Goal: Use online tool/utility: Use online tool/utility

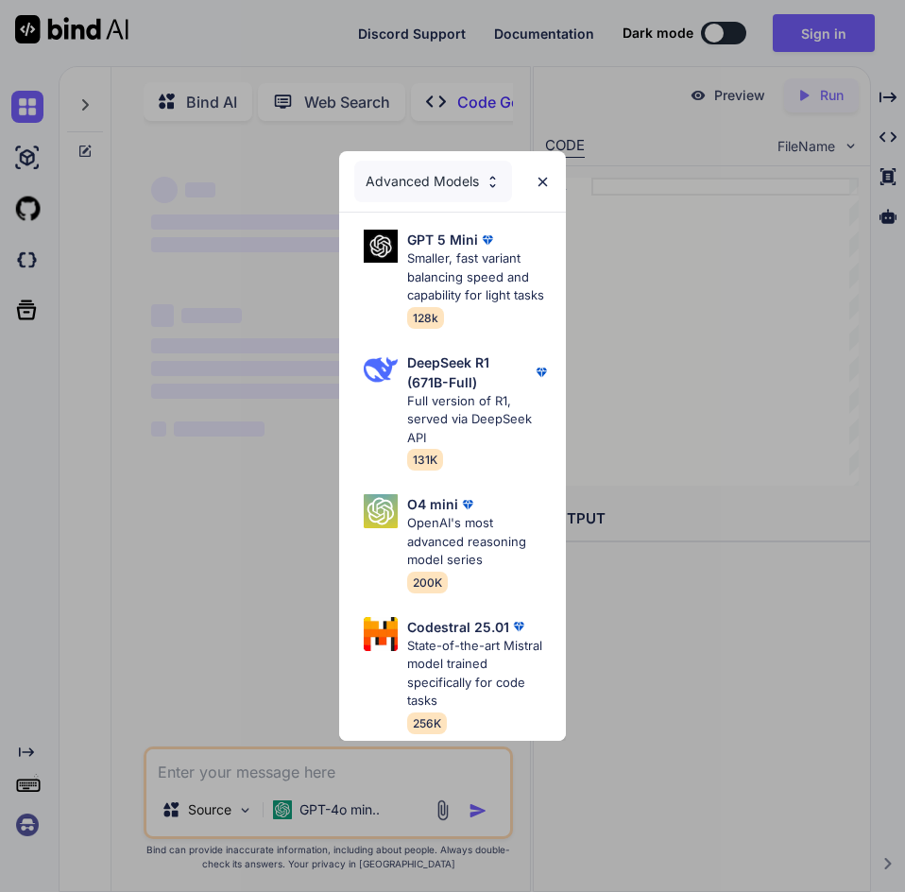
click at [221, 467] on div "Advanced Models GPT 5 Mini Smaller, fast variant balancing speed and capability…" at bounding box center [452, 446] width 905 height 892
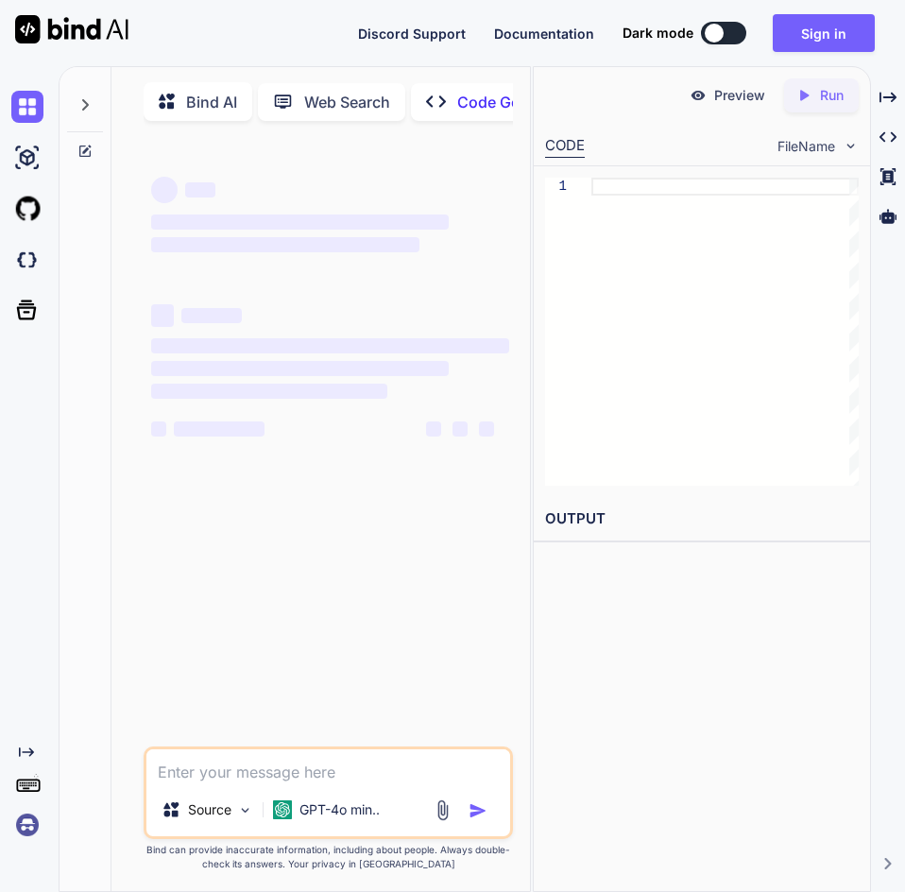
scroll to position [8, 0]
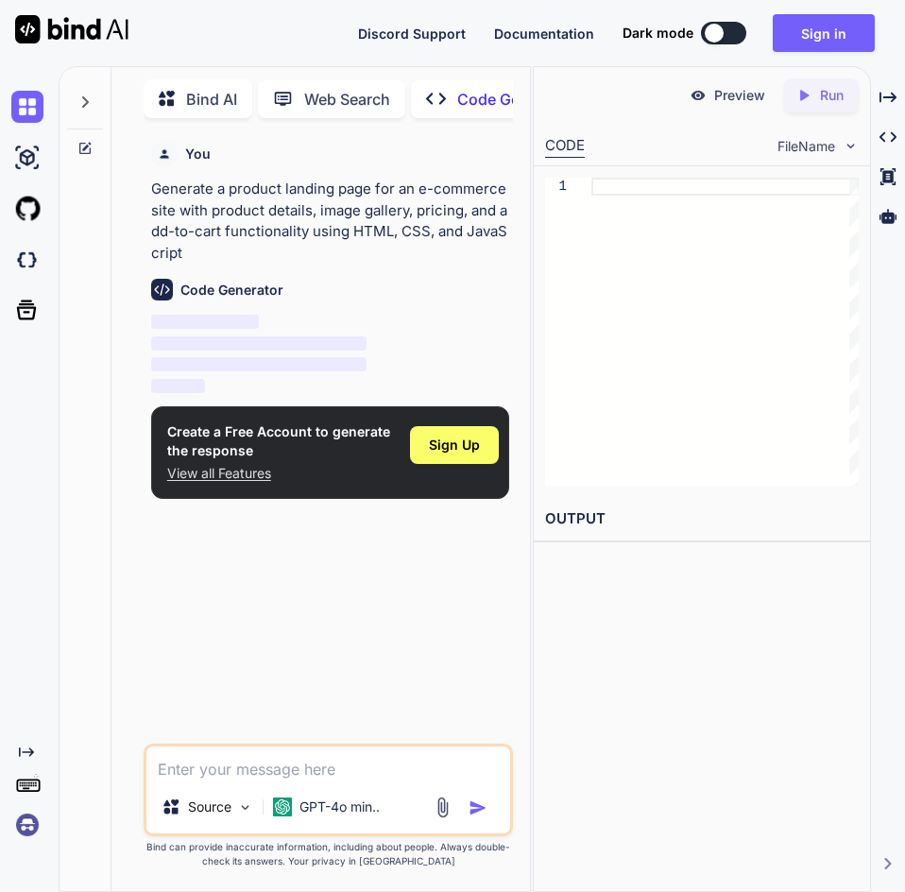
click at [731, 24] on button at bounding box center [723, 33] width 45 height 23
type textarea "x"
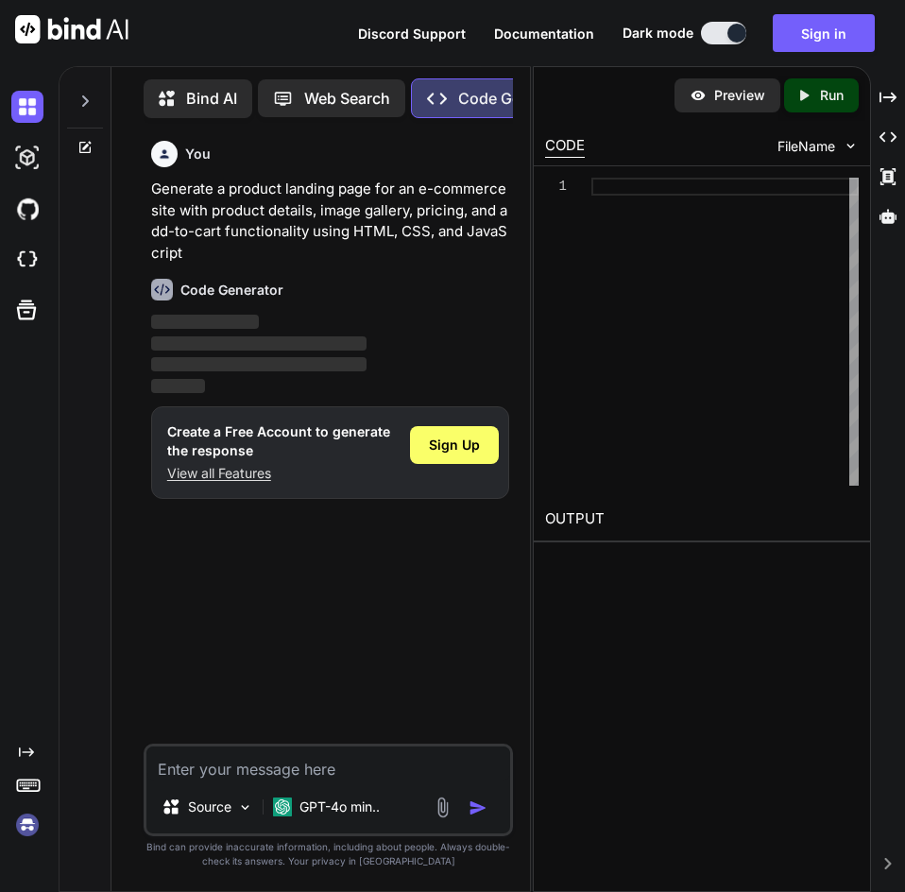
click at [663, 188] on div at bounding box center [724, 332] width 267 height 308
click at [662, 185] on div at bounding box center [724, 332] width 267 height 308
click at [246, 770] on textarea at bounding box center [328, 763] width 365 height 34
type textarea "m"
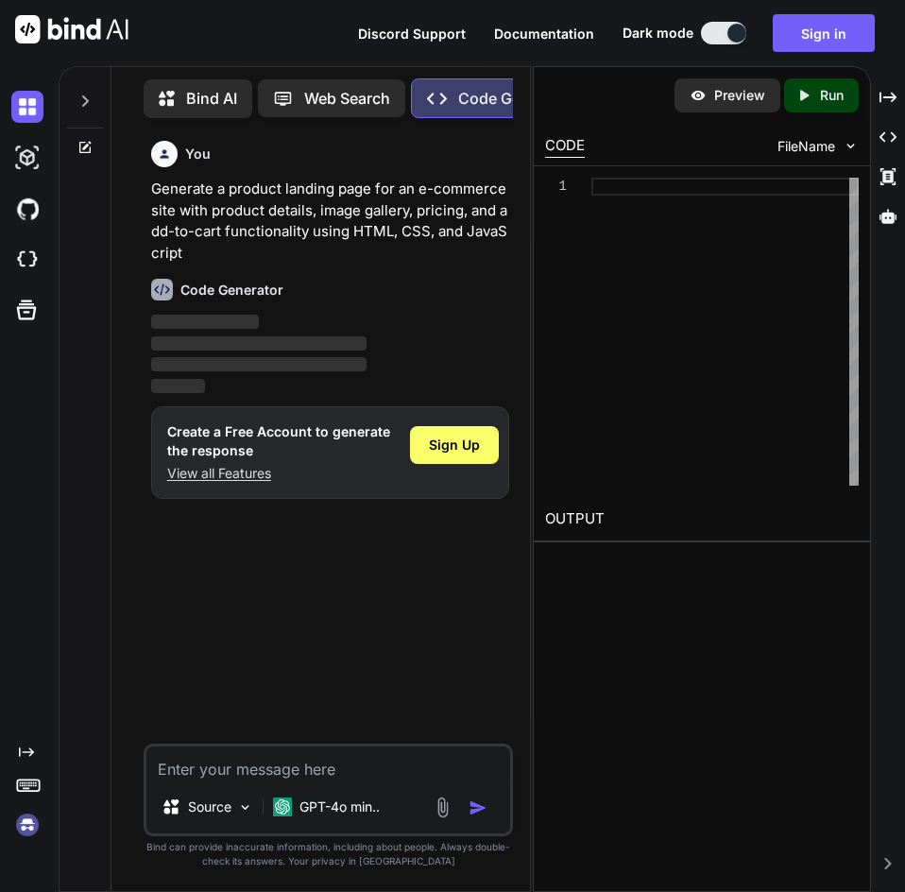
type textarea "x"
type textarea "ma"
type textarea "x"
type textarea "mak"
type textarea "x"
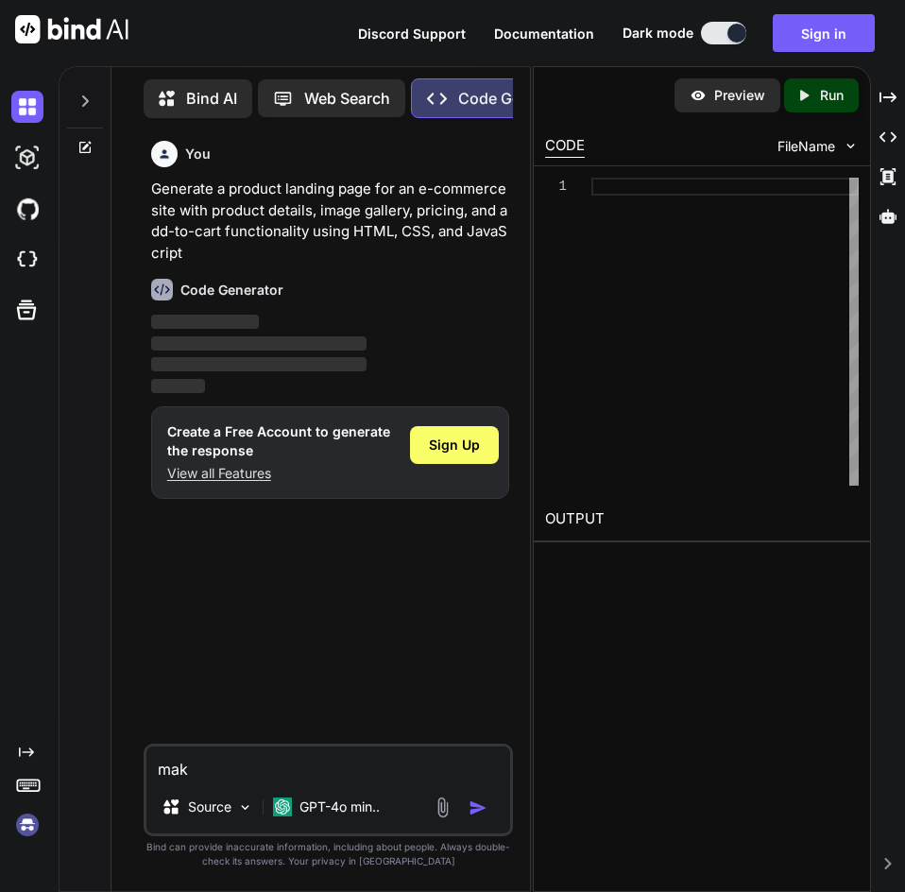
type textarea "make"
type textarea "x"
type textarea "make"
type textarea "x"
type textarea "make m"
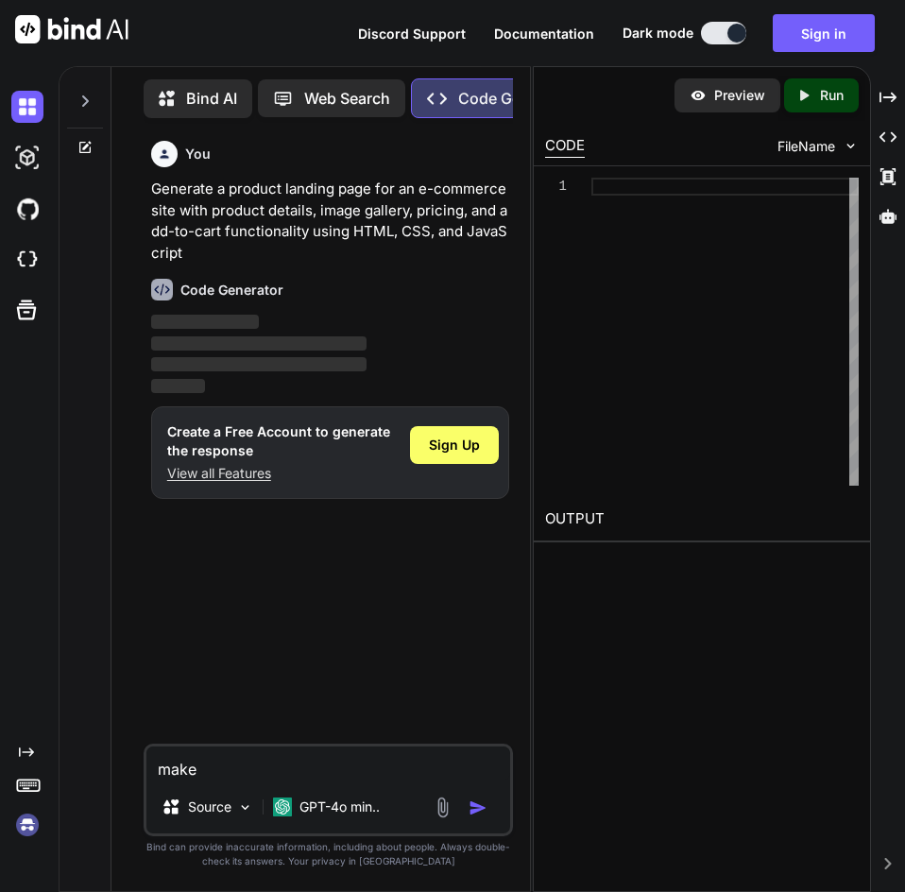
type textarea "x"
type textarea "make me"
type textarea "x"
type textarea "make me"
type textarea "x"
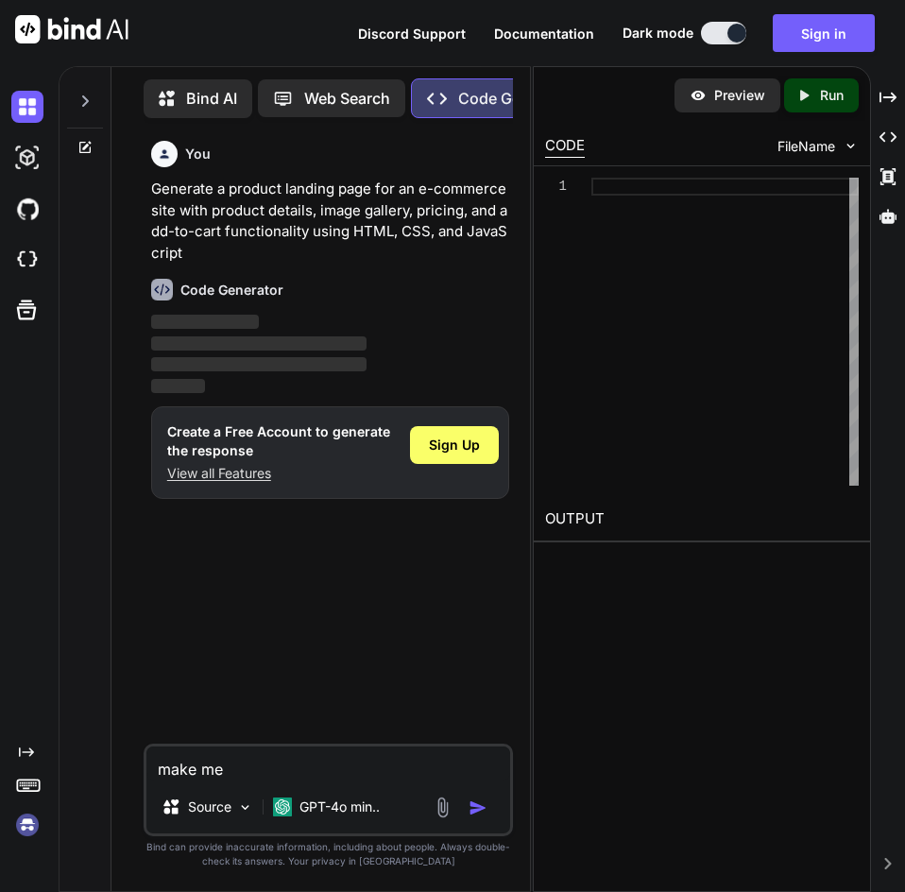
type textarea "make me a"
type textarea "x"
type textarea "make me a"
type textarea "x"
type textarea "make me a h"
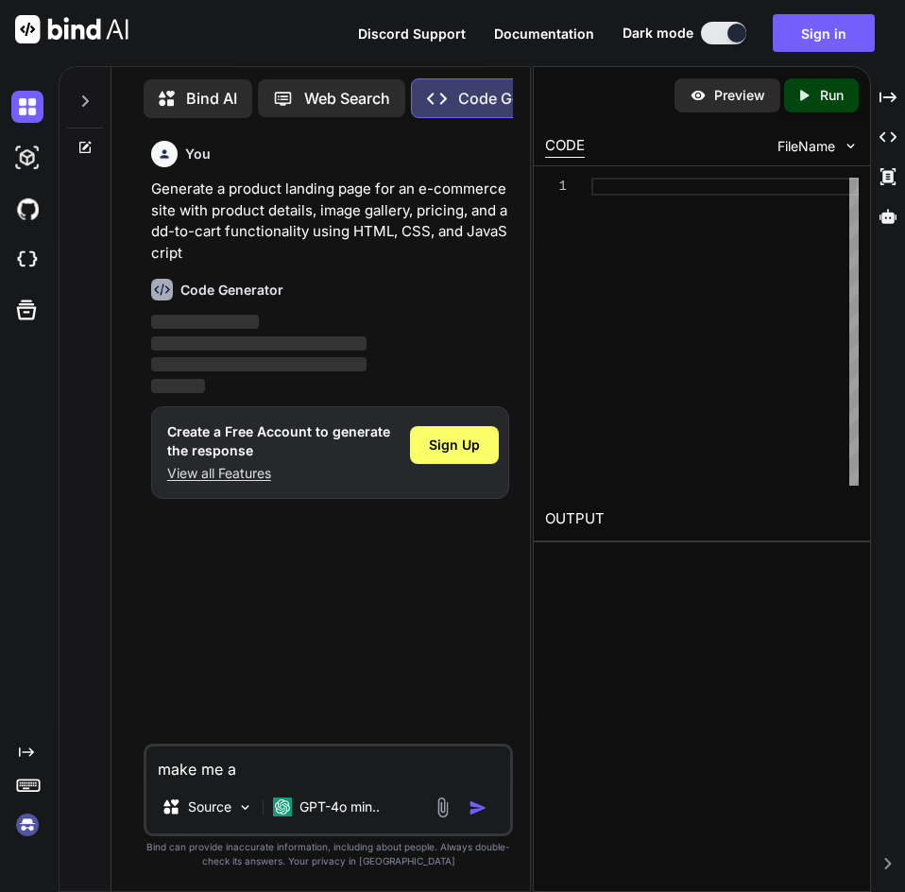
type textarea "x"
type textarea "make me a ht"
type textarea "x"
type textarea "make me a htm"
type textarea "x"
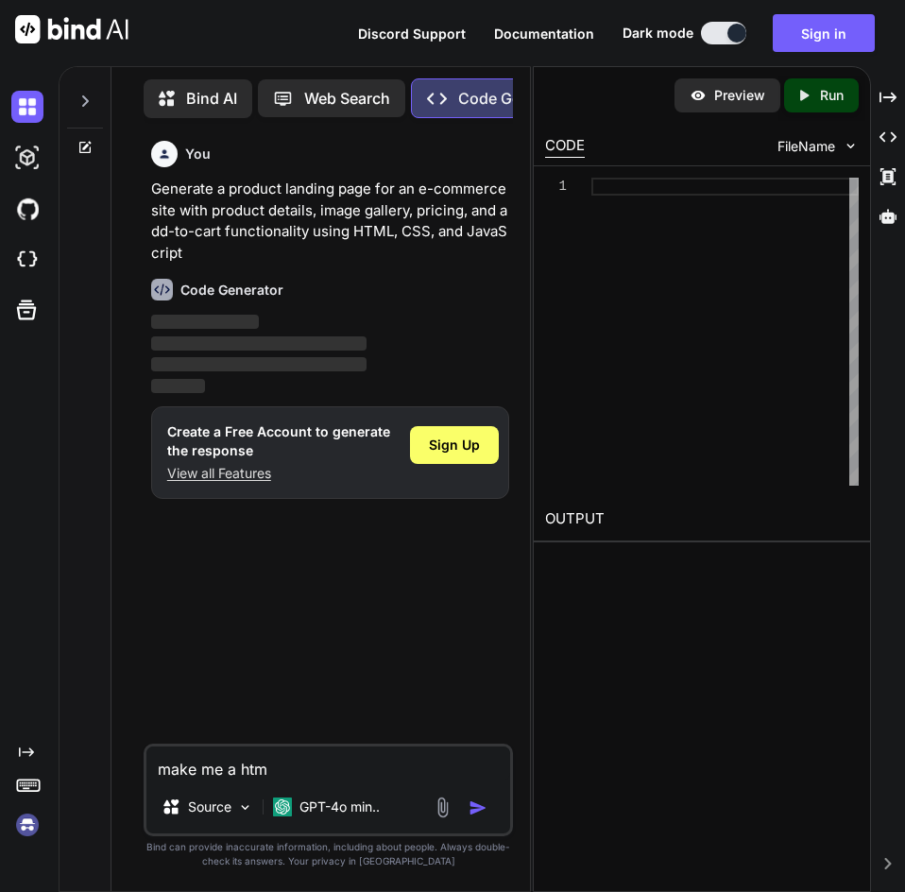
type textarea "make me a html"
type textarea "x"
type textarea "make me a html"
type textarea "x"
type textarea "make me a html c"
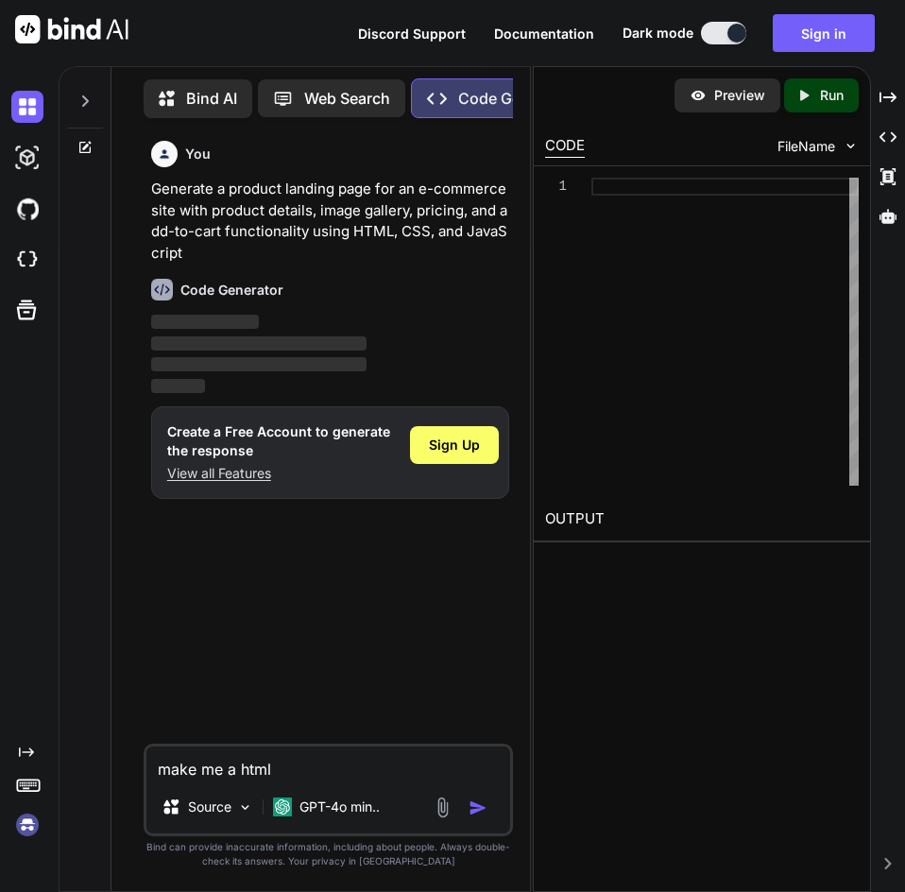
type textarea "x"
type textarea "make me a html co"
type textarea "x"
type textarea "make me a html cod"
type textarea "x"
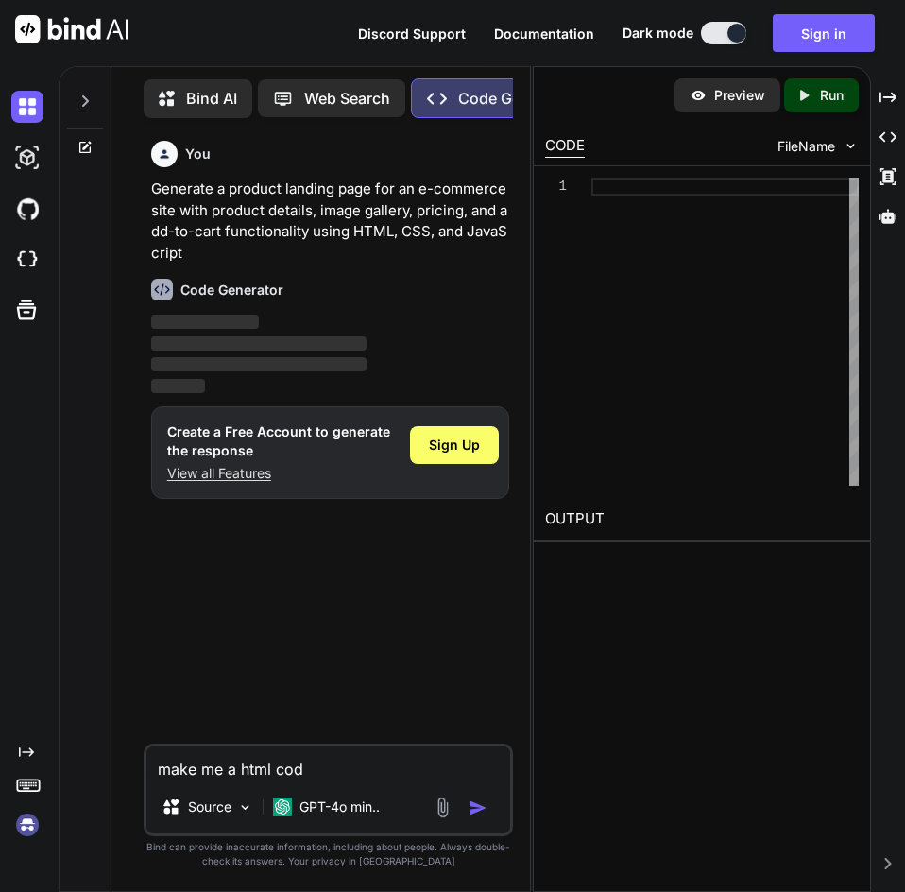
type textarea "make me a html code"
type textarea "x"
type textarea "make me a html code"
type textarea "x"
type textarea "make me a html code f"
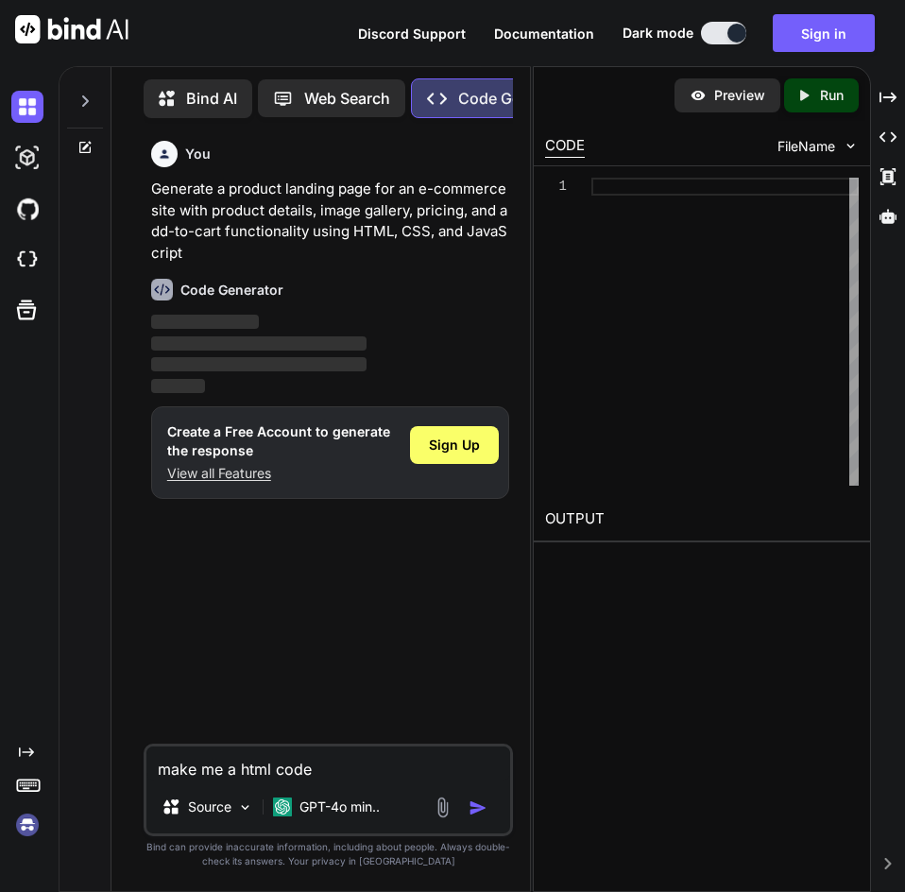
type textarea "x"
type textarea "make me a html code fo"
type textarea "x"
type textarea "make me a html code for"
type textarea "x"
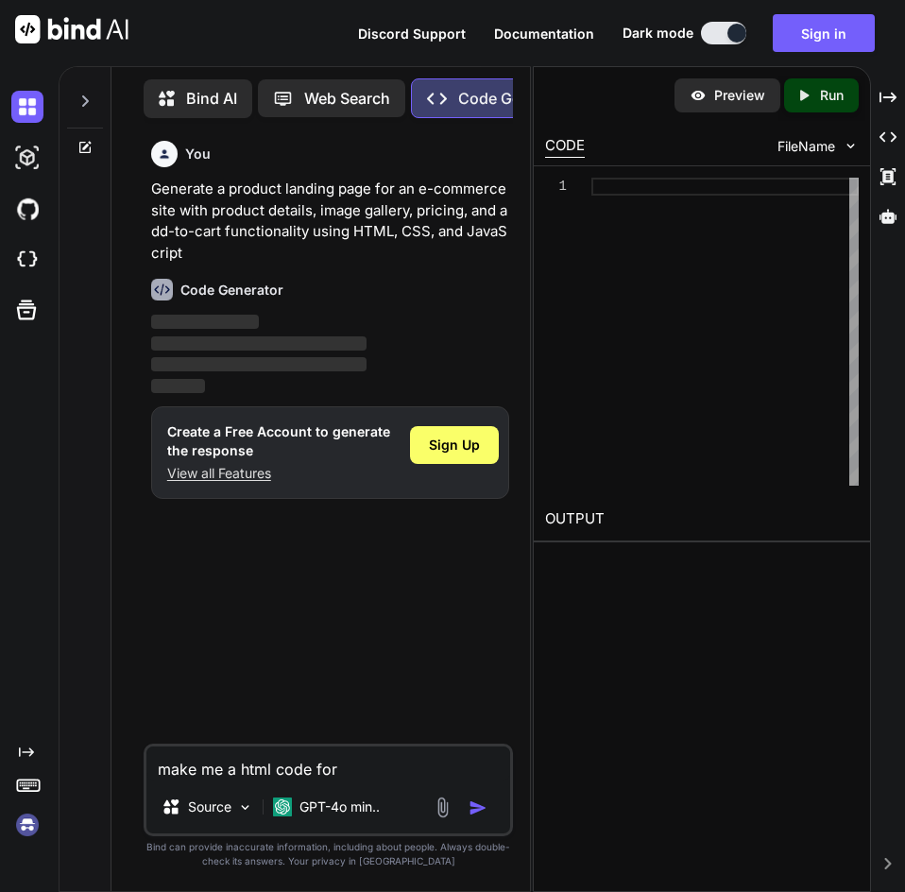
type textarea "make me a html code for"
type textarea "x"
type textarea "make me a html code for s"
type textarea "x"
type textarea "make me a html code for su"
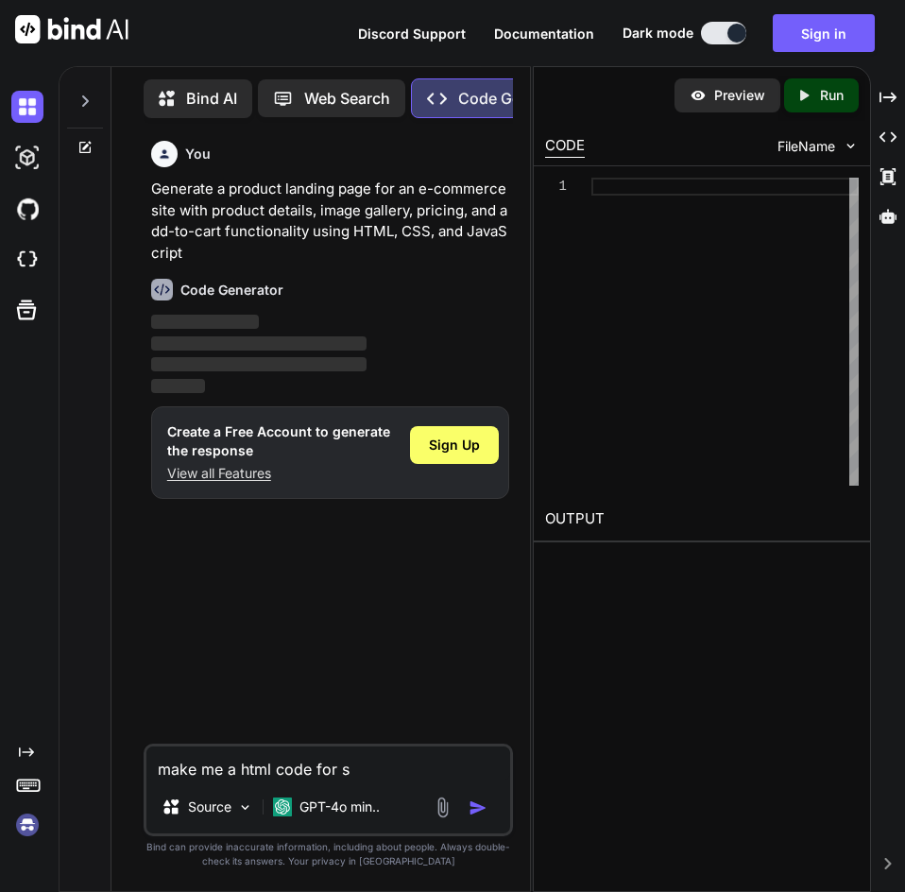
type textarea "x"
type textarea "make me a html code for sub"
type textarea "x"
type textarea "make me a html code for subt"
type textarea "x"
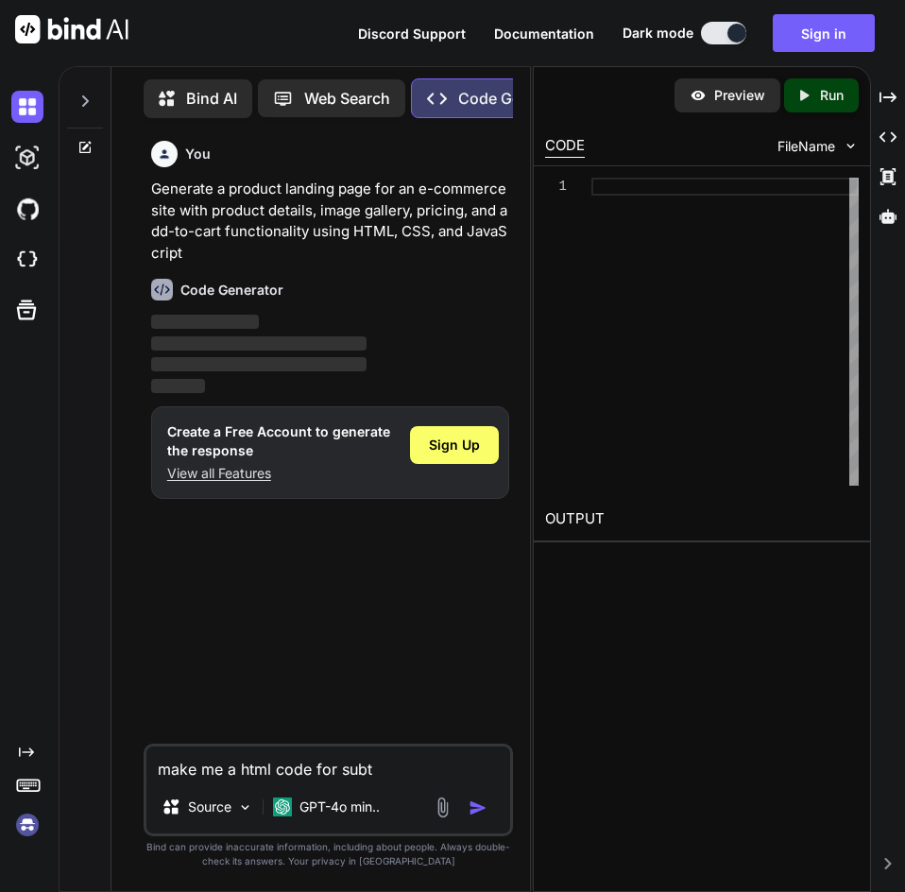
type textarea "make me a html code for subto"
type textarea "x"
type textarea "make me a html code for subton"
type textarea "x"
type textarea "make me a html code for subtone"
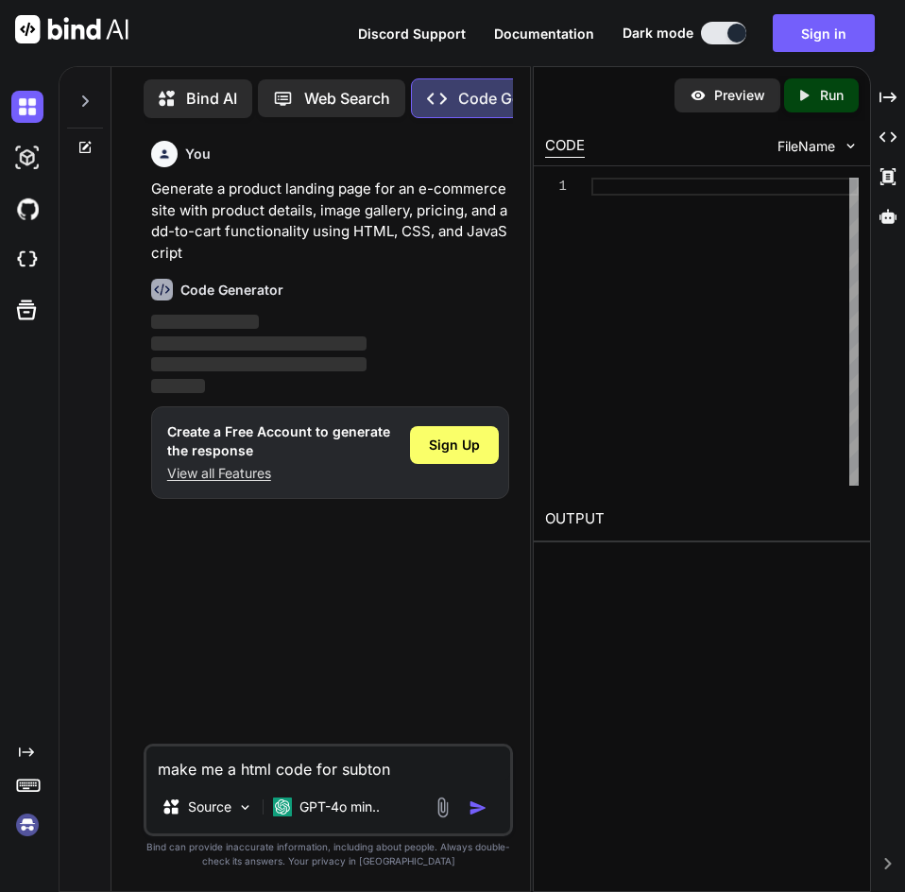
type textarea "x"
type textarea "make me a html code for subtone"
type textarea "x"
type textarea "make me a html code for subtone f"
type textarea "x"
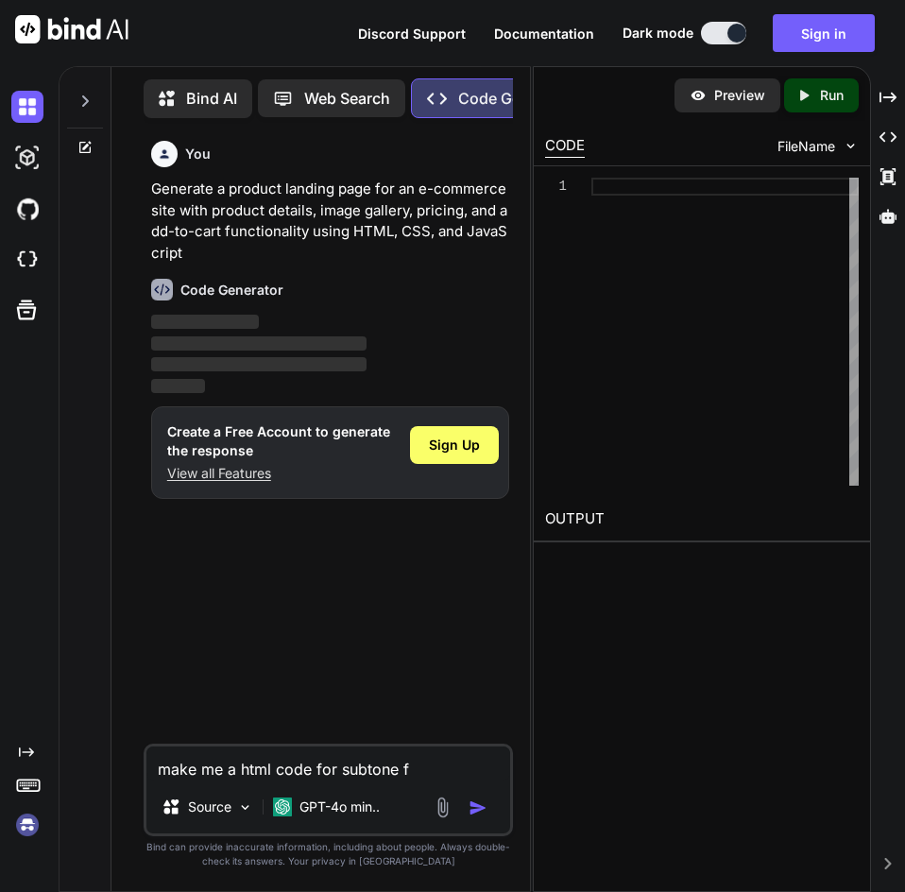
type textarea "make me a html code for subtone fa"
type textarea "x"
type textarea "make me a html code for subtone faz"
type textarea "x"
type textarea "make me a html code for subtone faze"
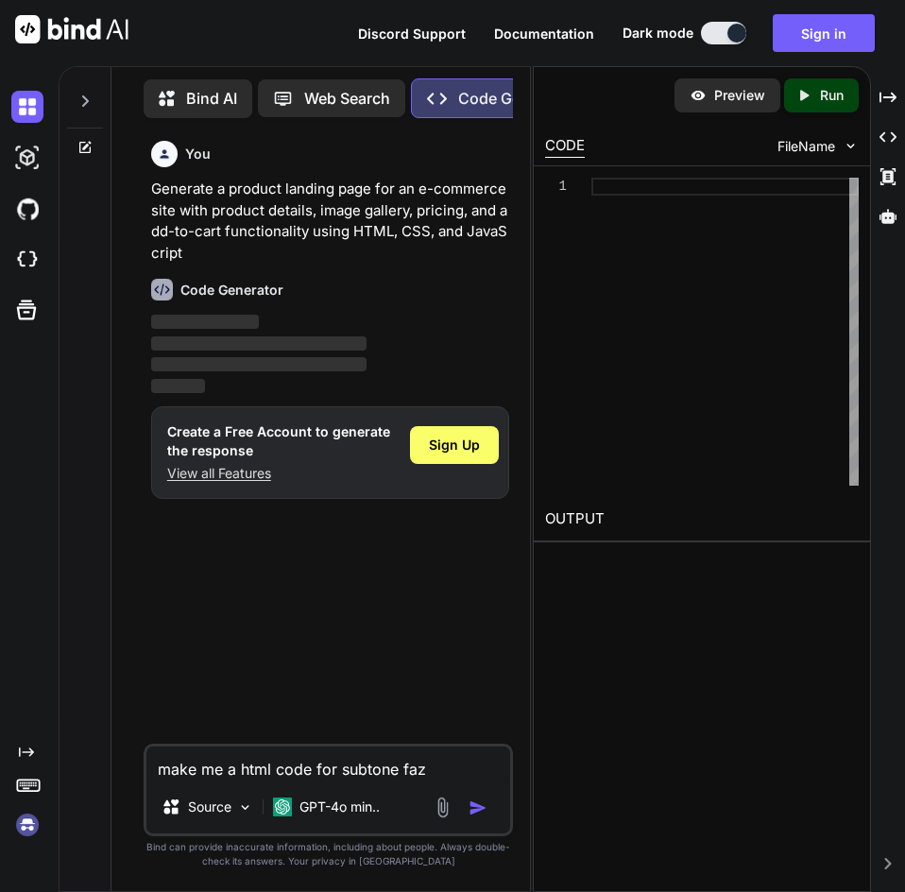
type textarea "x"
type textarea "make me a html code for subtone faze"
type textarea "x"
type textarea "make me a html code for subtone faze s"
type textarea "x"
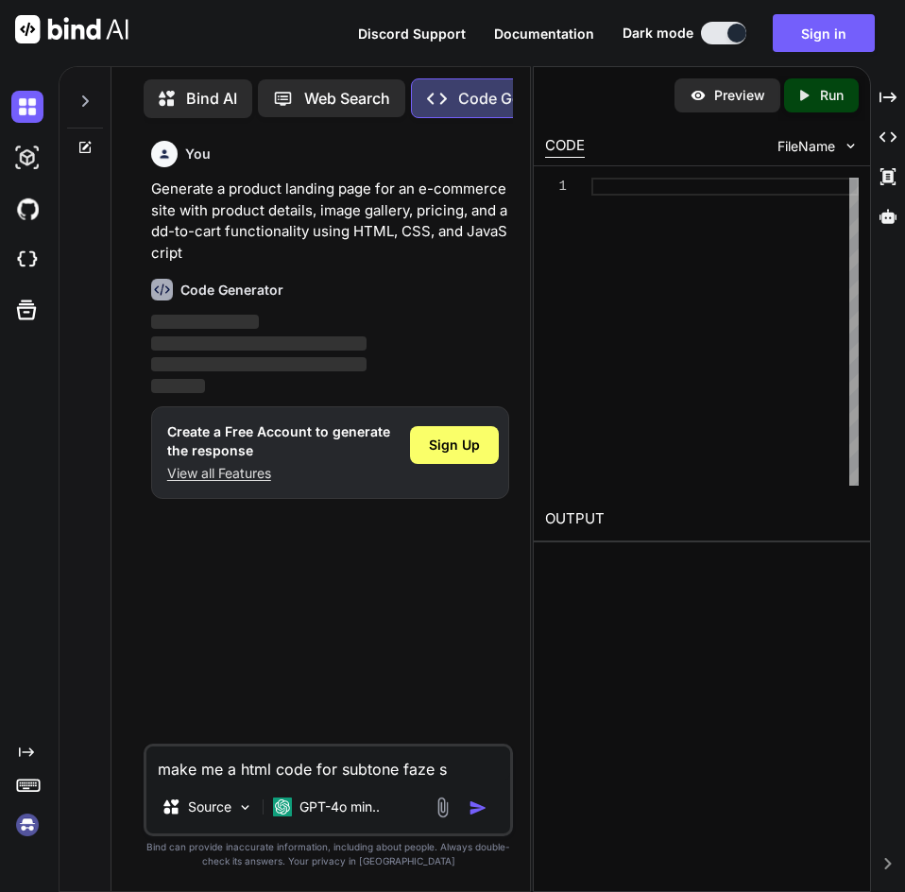
type textarea "make me a html code for subtone faze su"
type textarea "x"
type textarea "make me a html code for subtone faze sub"
type textarea "x"
type textarea "make me a html code for subtone faze subz"
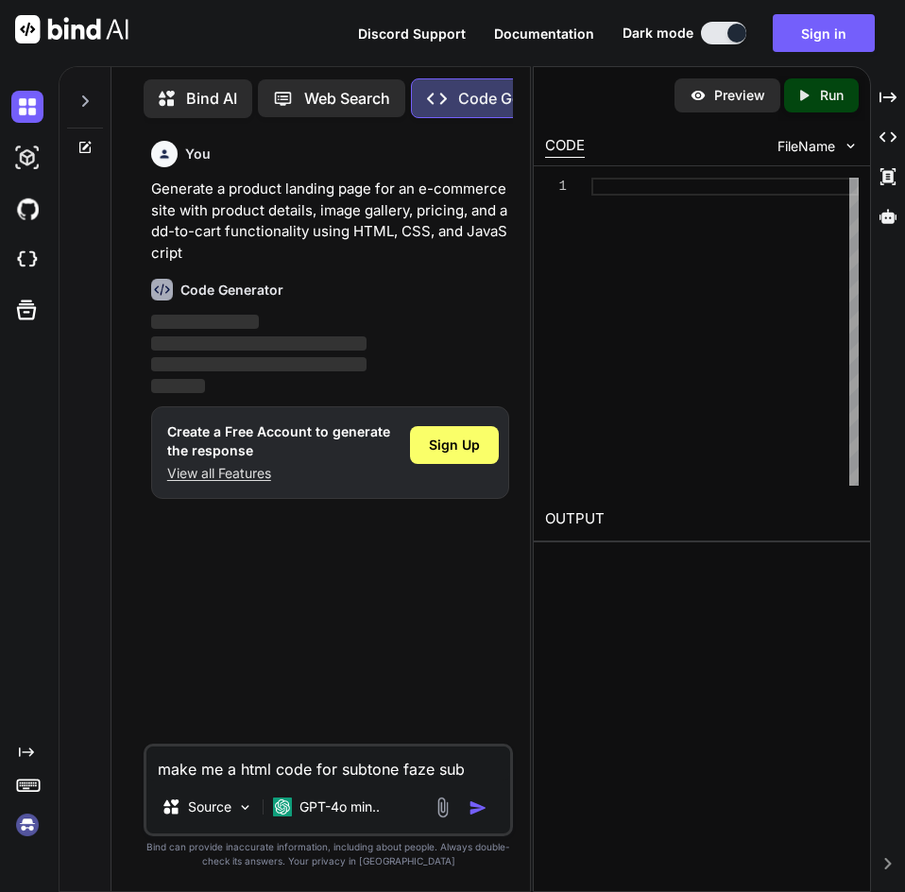
type textarea "x"
type textarea "make me a html code for subtone faze subzo"
type textarea "x"
type textarea "make me a html code for subtone faze subzon"
type textarea "x"
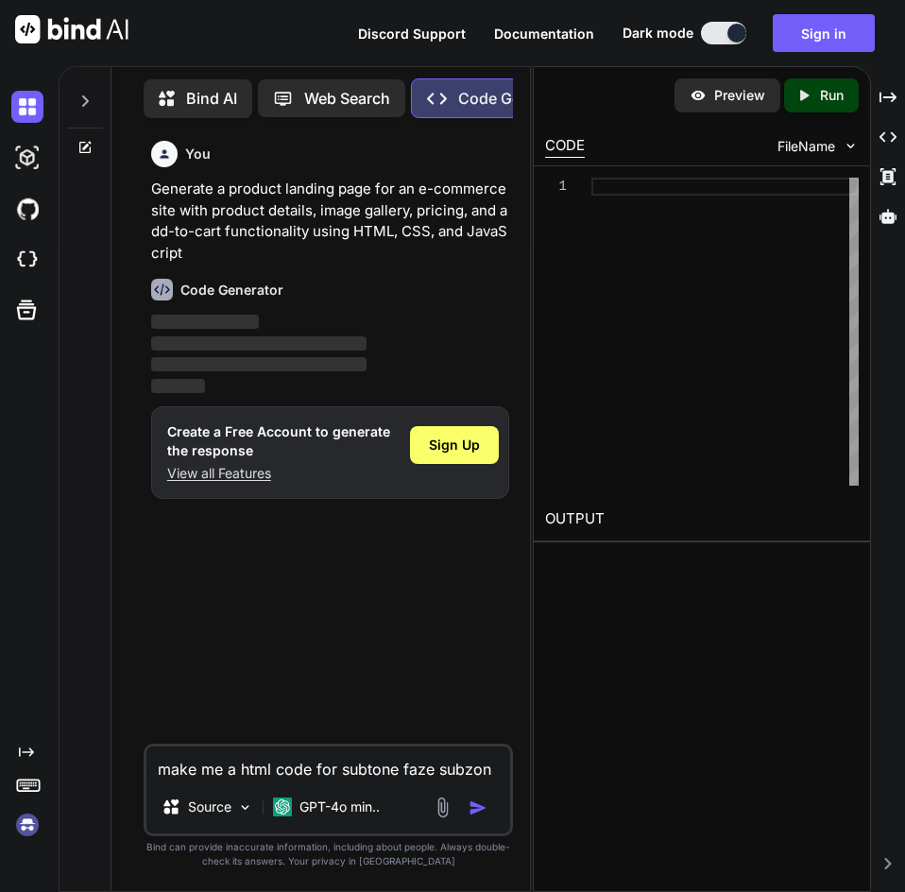
type textarea "make me a html code for subtone faze subzone"
type textarea "x"
type textarea "make me a html code for subtone faze subzon"
type textarea "x"
type textarea "make me a html code for subtone faze subzo"
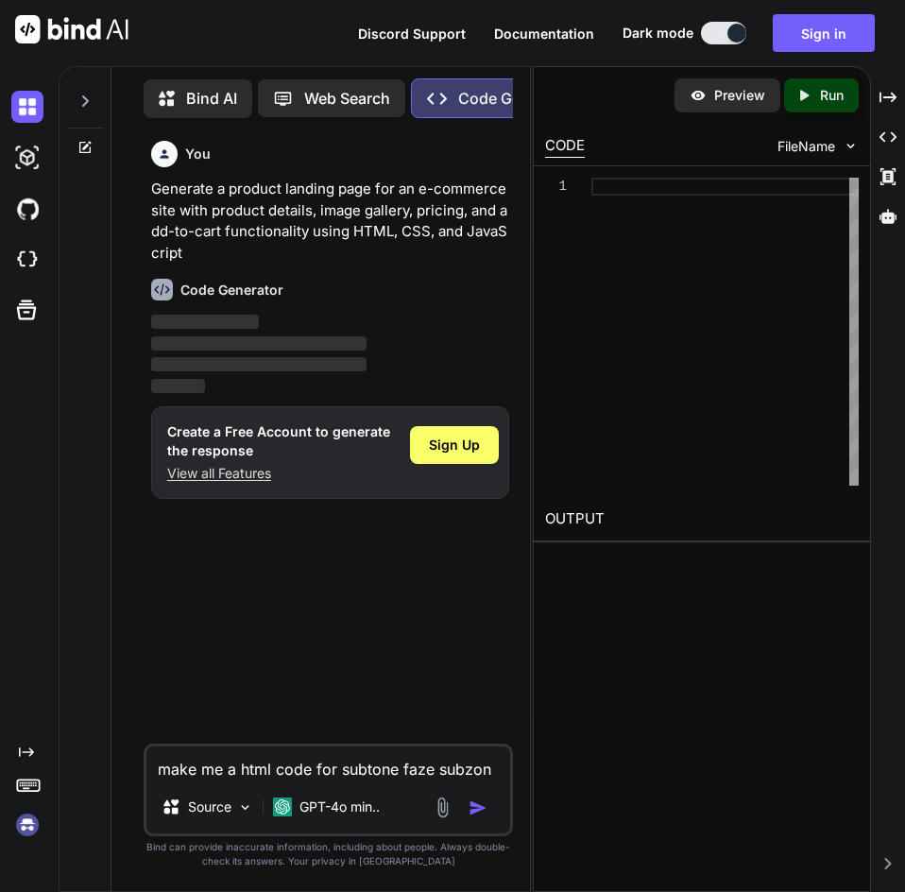
type textarea "x"
type textarea "make me a html code for subtone faze subz"
type textarea "x"
type textarea "make me a html code for subtone faze sub"
type textarea "x"
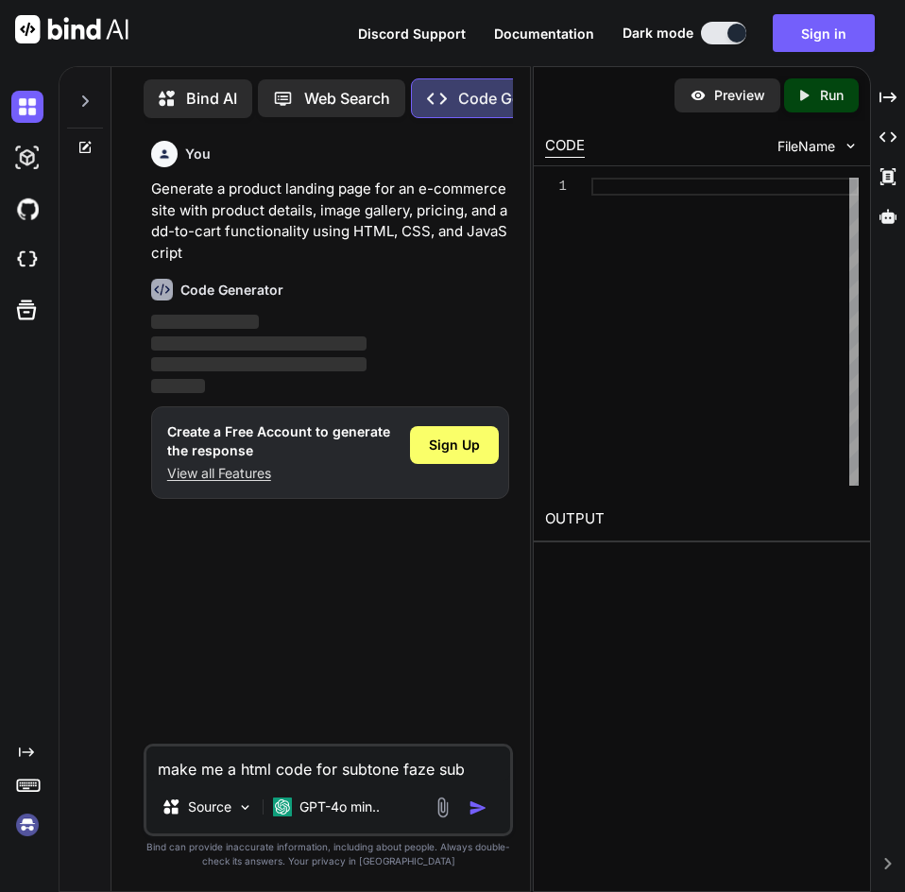
type textarea "make me a html code for subtone faze subt"
type textarea "x"
type textarea "make me a html code for subtone faze subth"
type textarea "x"
type textarea "make me a html code for subtone faze subtho"
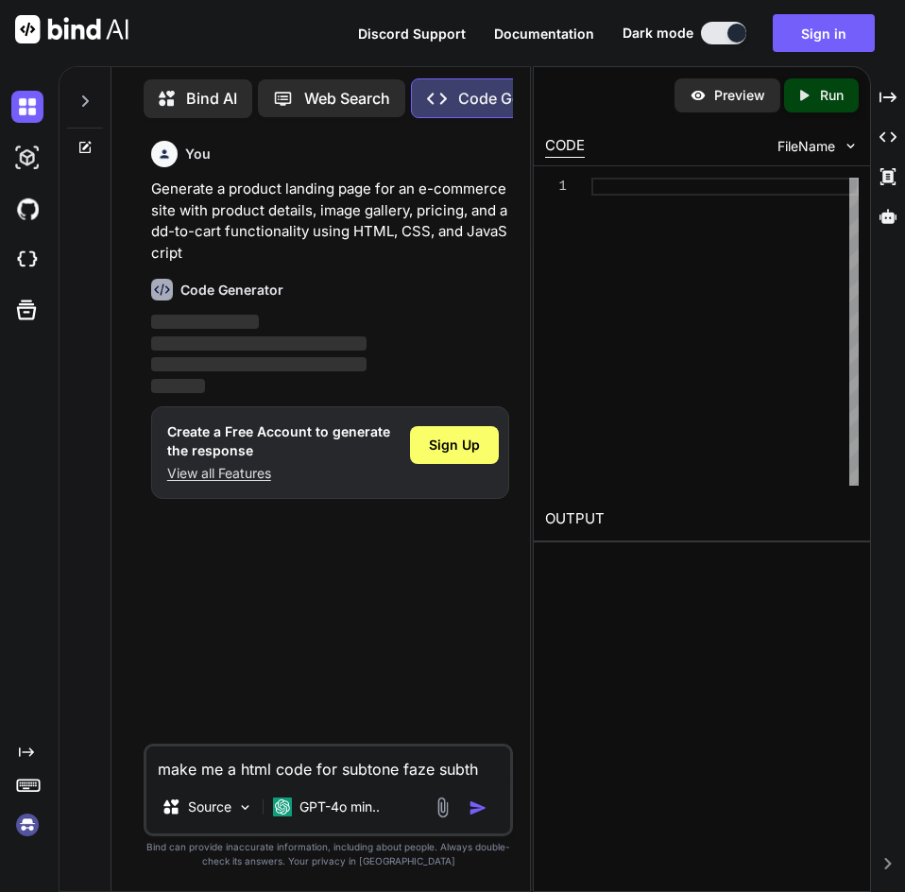
type textarea "x"
type textarea "make me a html code for subtone faze subthom"
type textarea "x"
type textarea "make me a html code for subtone faze subthome"
type textarea "x"
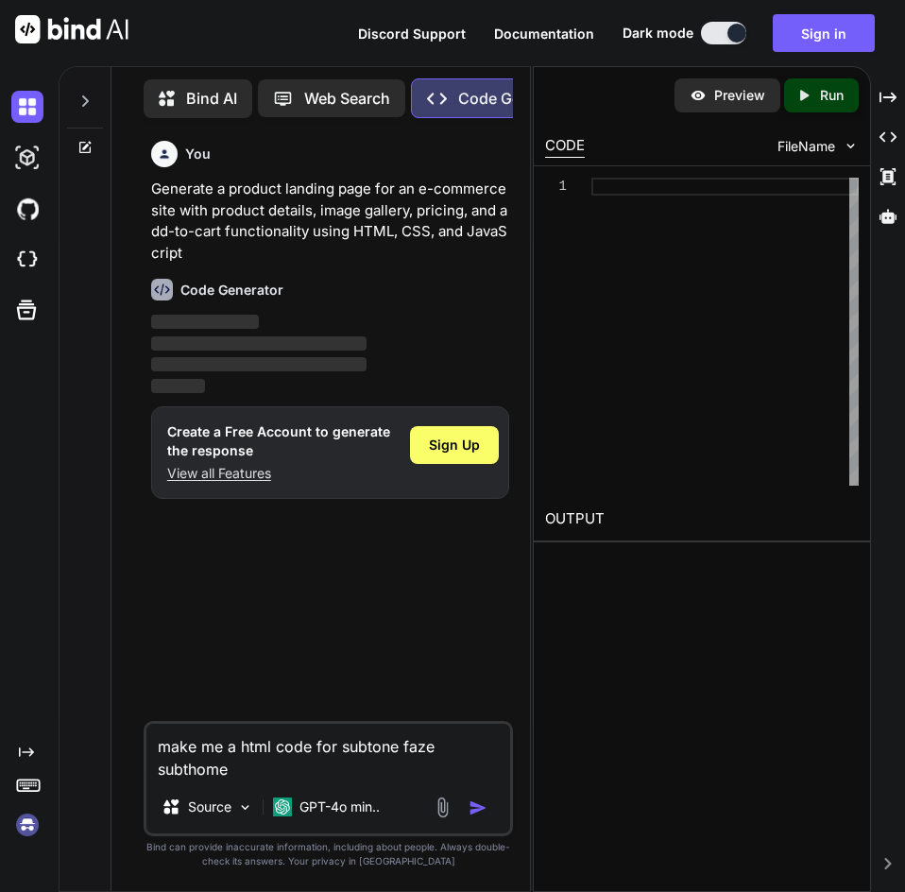
type textarea "make me a html code for subtone faze subthome"
type textarea "x"
type textarea "make me a html code for subtone faze subthome"
click at [491, 800] on button "button" at bounding box center [481, 807] width 26 height 19
click at [484, 806] on img "button" at bounding box center [477, 807] width 19 height 19
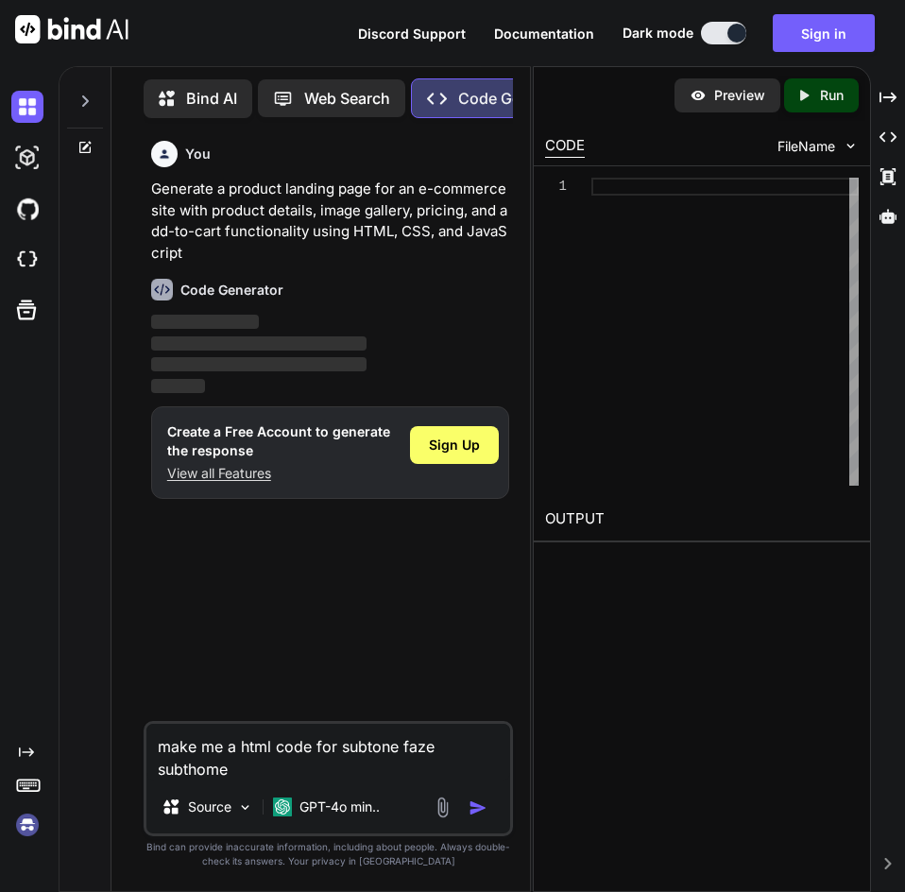
click at [481, 808] on img "button" at bounding box center [477, 807] width 19 height 19
click at [480, 808] on img "button" at bounding box center [477, 807] width 19 height 19
click at [487, 445] on div "Sign Up" at bounding box center [454, 445] width 89 height 38
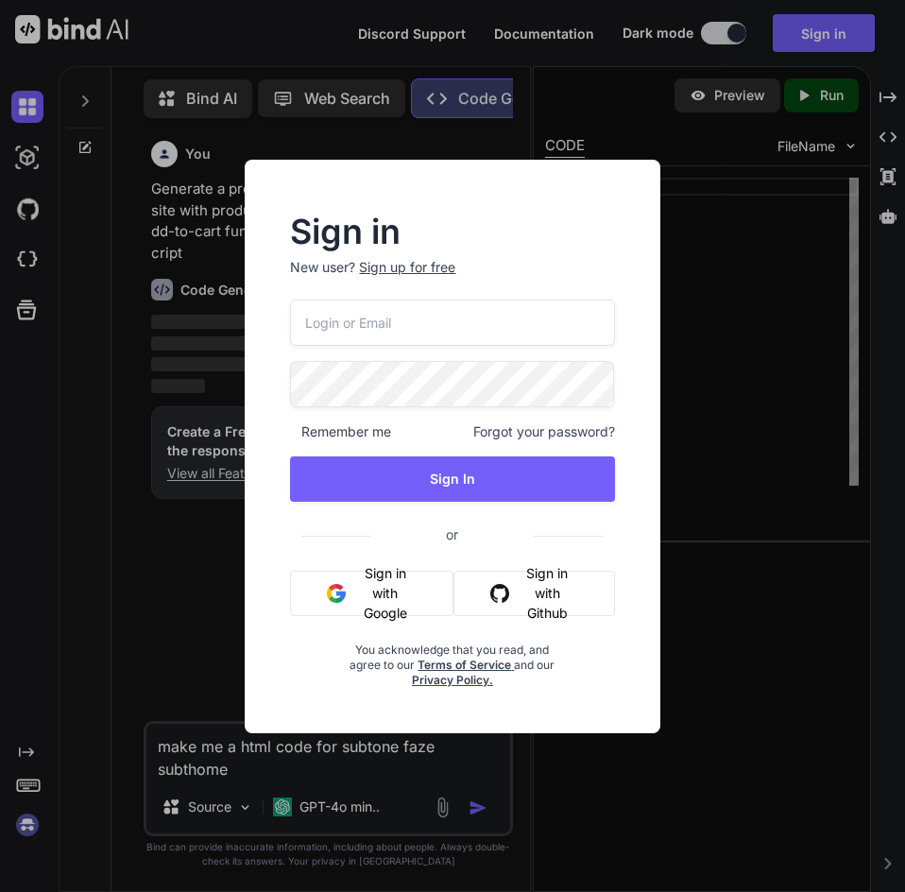
click at [401, 585] on button "Sign in with Google" at bounding box center [371, 592] width 163 height 45
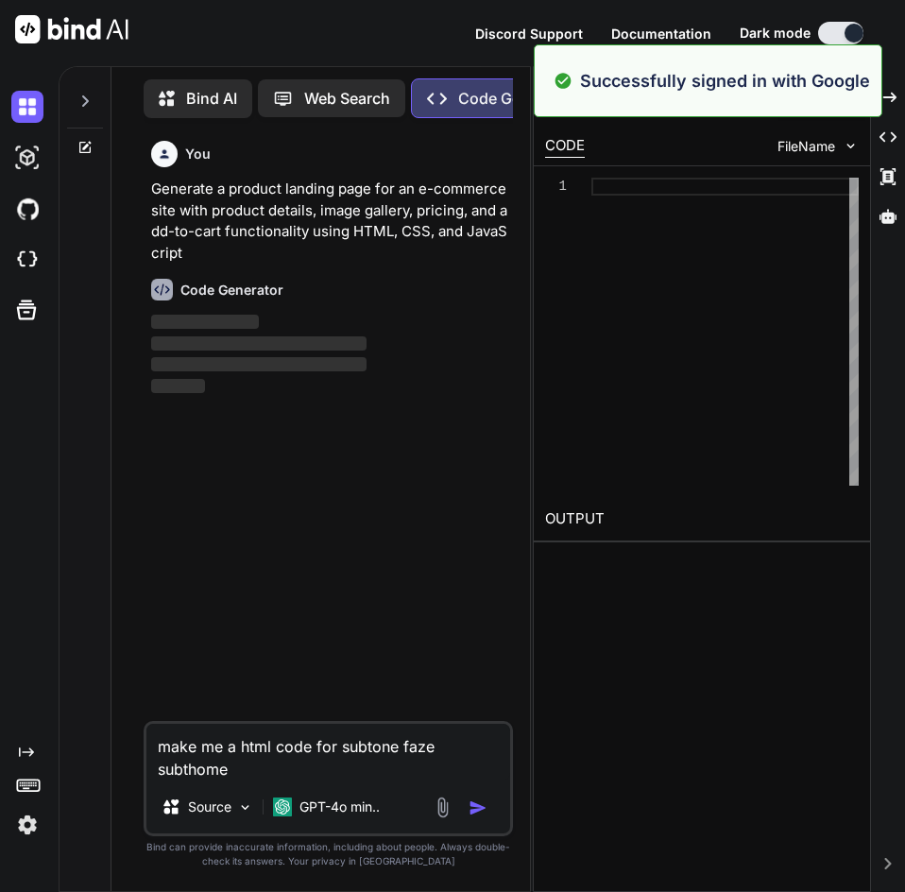
click at [489, 809] on button "button" at bounding box center [481, 807] width 26 height 19
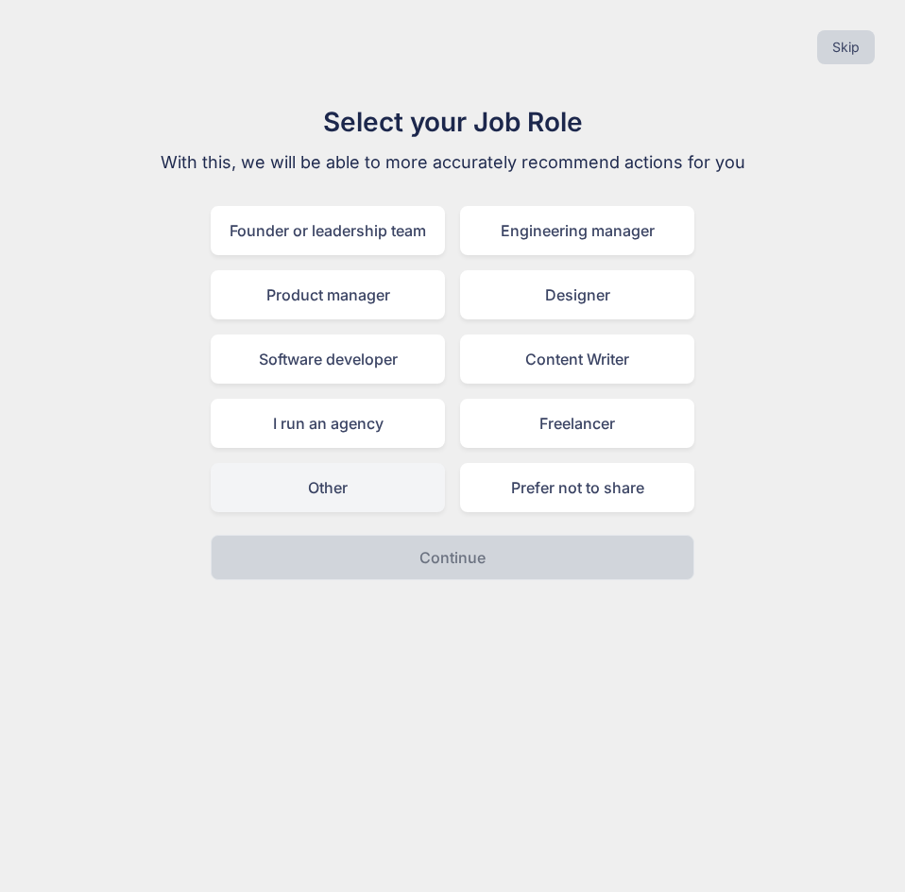
click at [397, 508] on div "Other" at bounding box center [328, 487] width 234 height 49
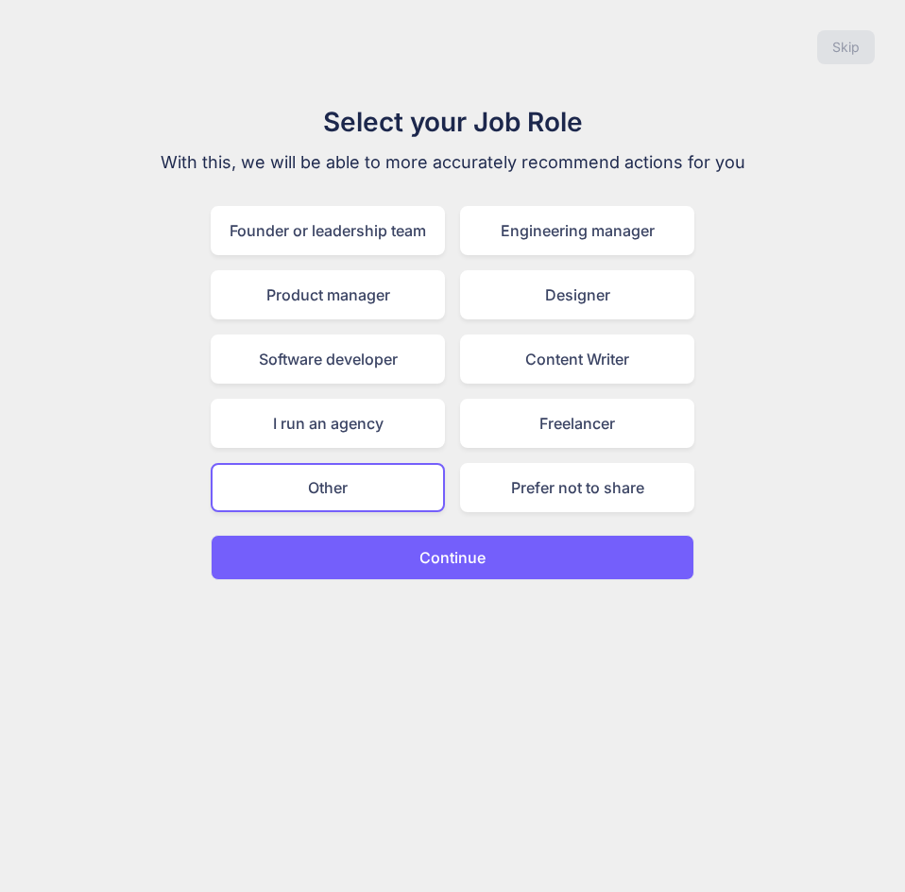
click at [456, 583] on div "Skip Select your Job Role With this, we will be able to more accurately recomme…" at bounding box center [452, 446] width 905 height 892
click at [459, 571] on button "Continue" at bounding box center [453, 557] width 484 height 45
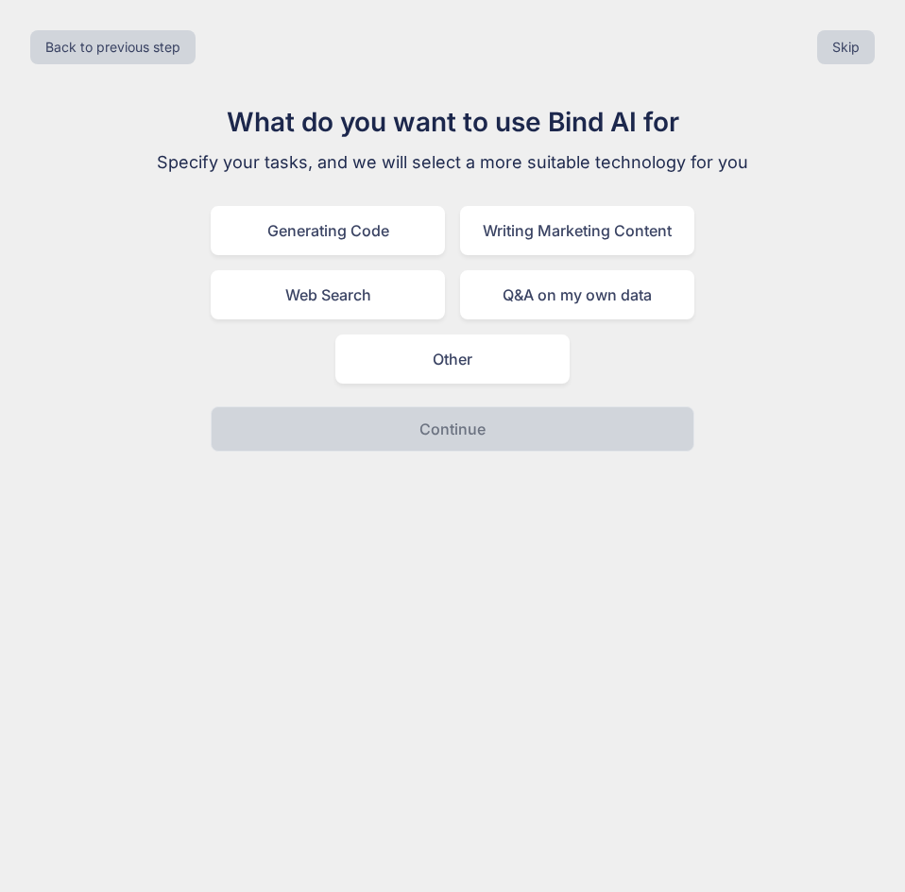
click at [428, 393] on div "What do you want to use Bind AI for Specify your tasks, and we will select a mo…" at bounding box center [452, 276] width 635 height 349
click at [436, 384] on div "What do you want to use Bind AI for Specify your tasks, and we will select a mo…" at bounding box center [452, 276] width 635 height 349
click at [383, 314] on div "Web Search" at bounding box center [328, 294] width 234 height 49
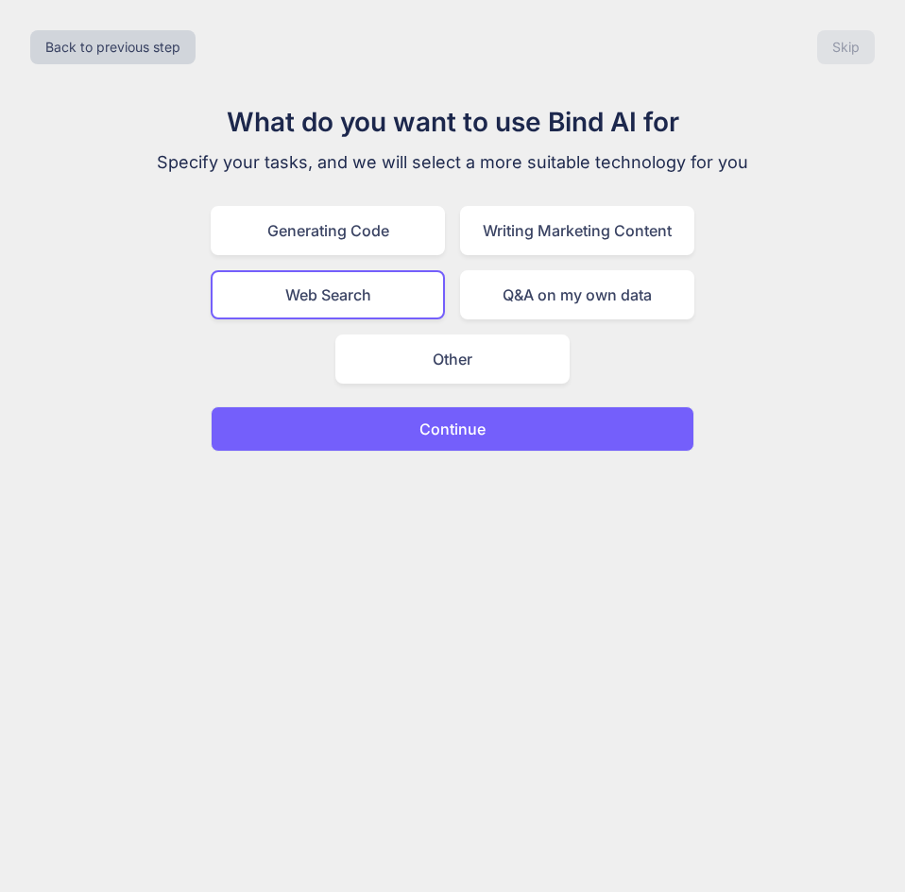
click at [447, 439] on p "Continue" at bounding box center [452, 428] width 66 height 23
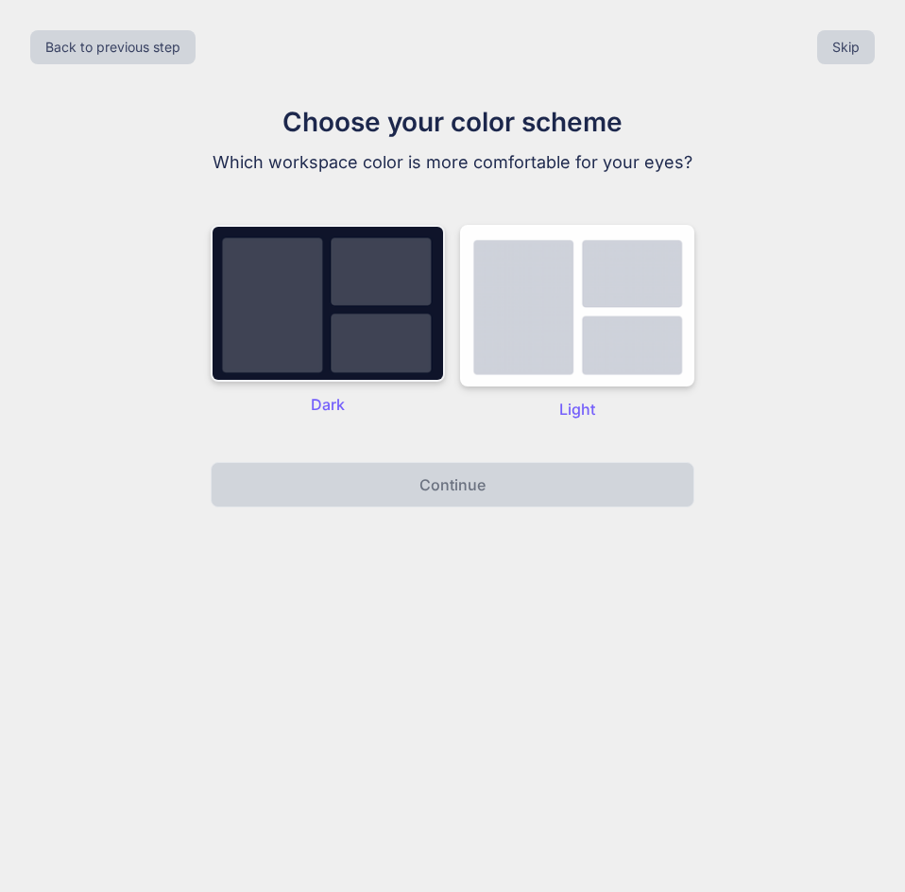
click at [394, 332] on img at bounding box center [328, 303] width 234 height 157
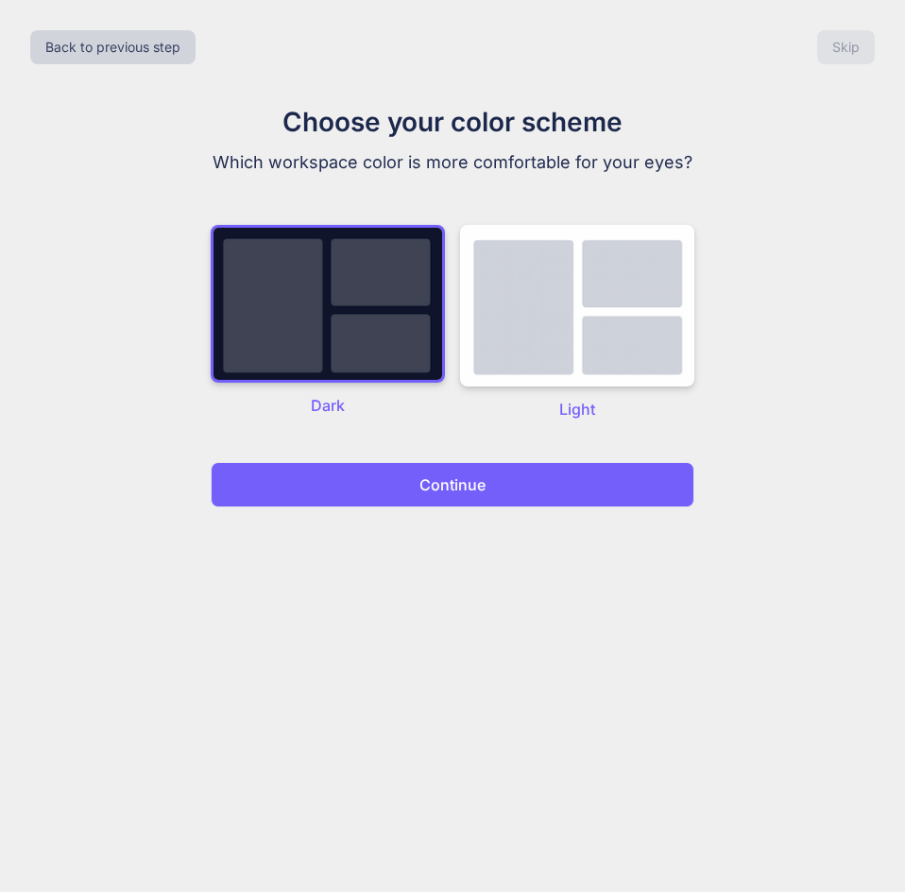
click at [474, 481] on p "Continue" at bounding box center [452, 484] width 66 height 23
click at [485, 486] on button "Continue" at bounding box center [453, 484] width 484 height 45
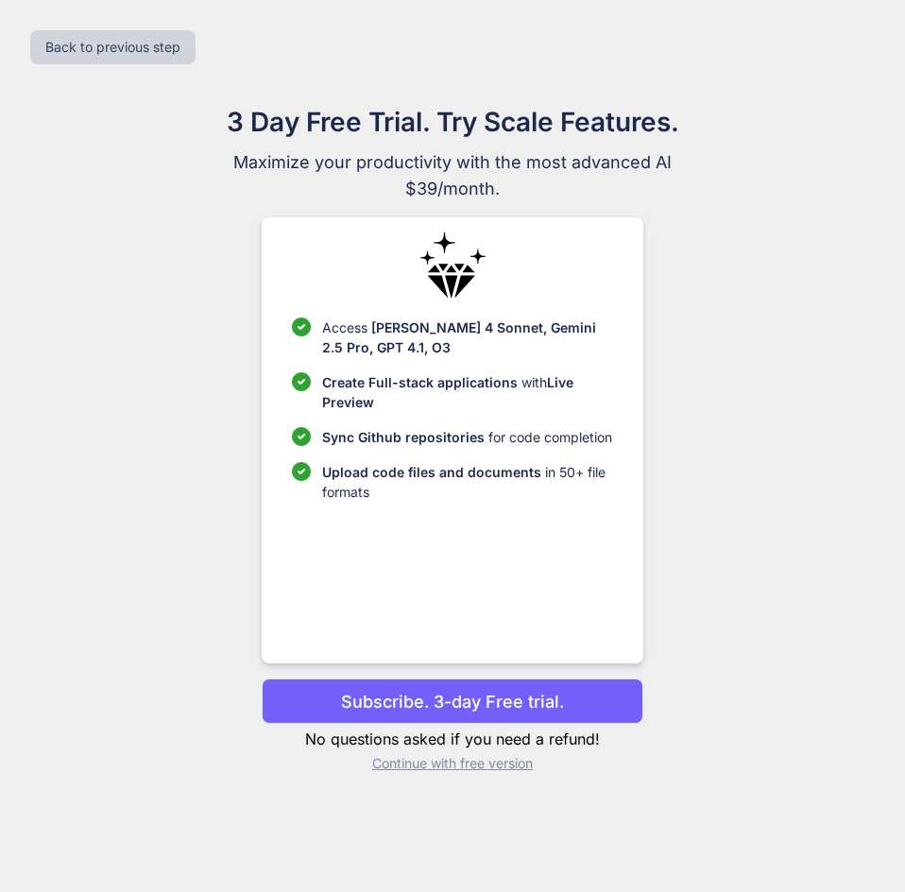
click at [462, 771] on p "Continue with free version" at bounding box center [452, 763] width 381 height 19
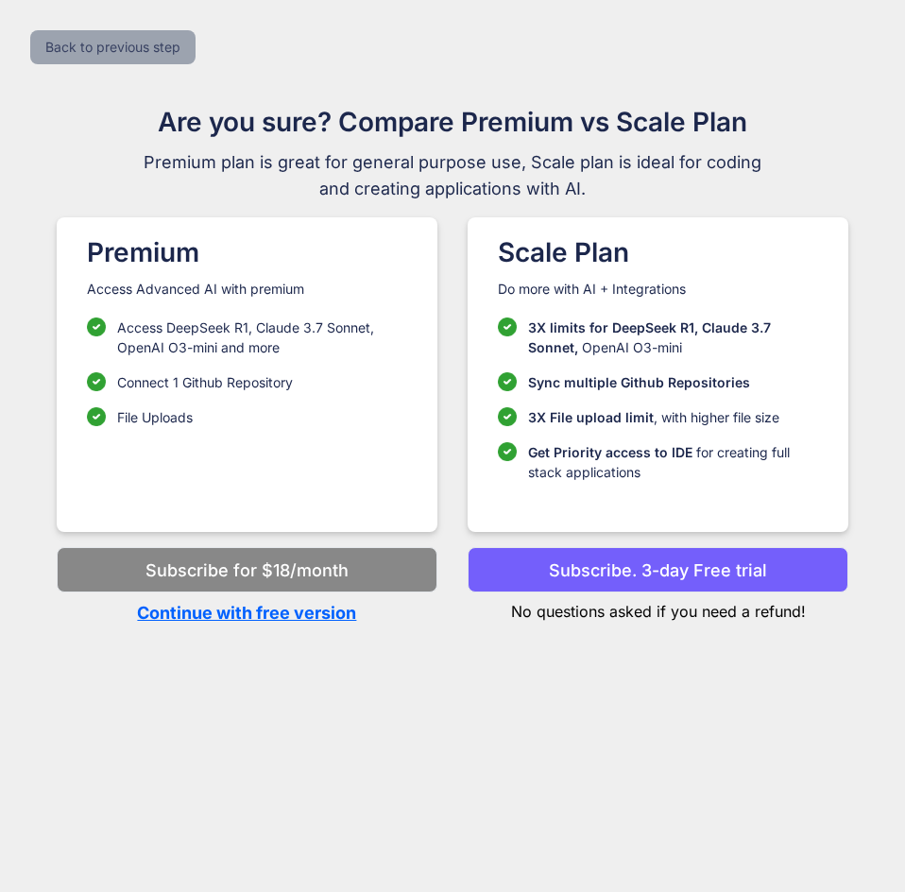
click at [71, 35] on button "Back to previous step" at bounding box center [112, 47] width 165 height 34
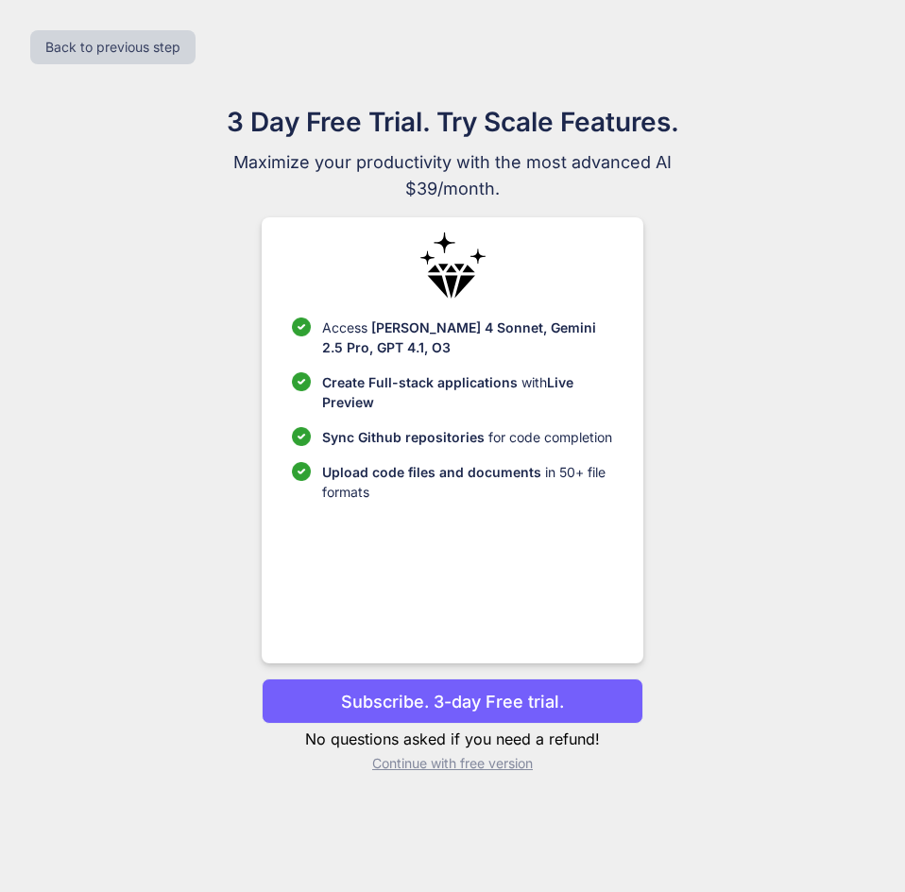
click at [493, 759] on p "Continue with free version" at bounding box center [452, 763] width 381 height 19
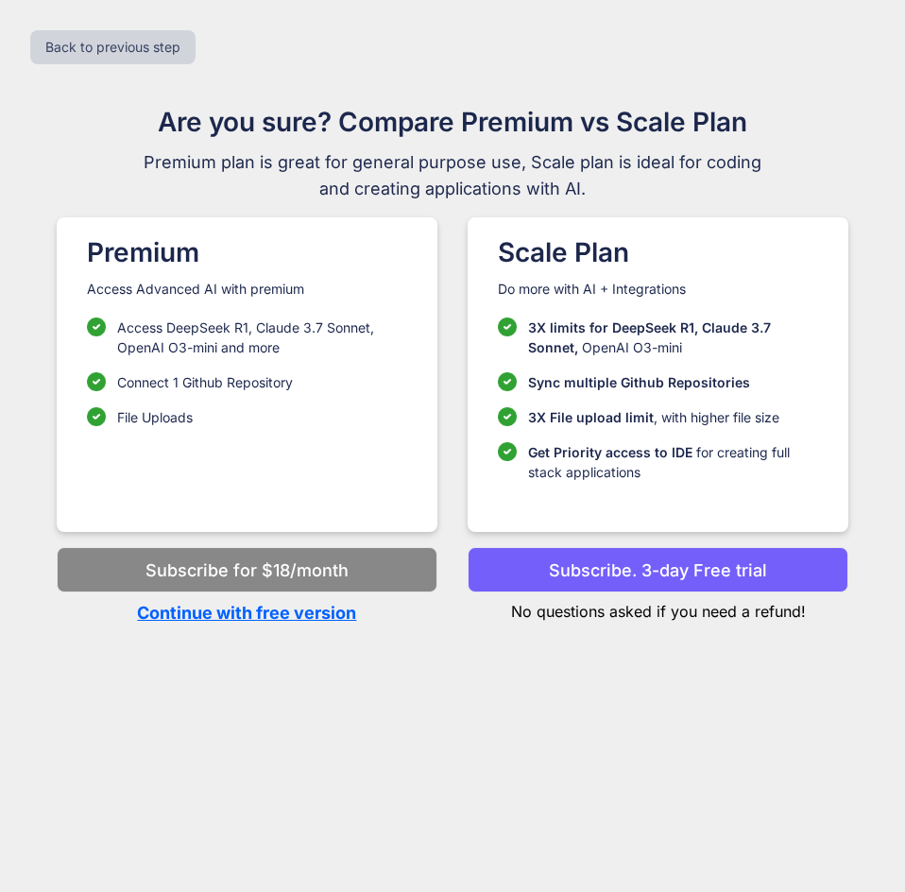
click at [256, 609] on p "Continue with free version" at bounding box center [247, 613] width 381 height 26
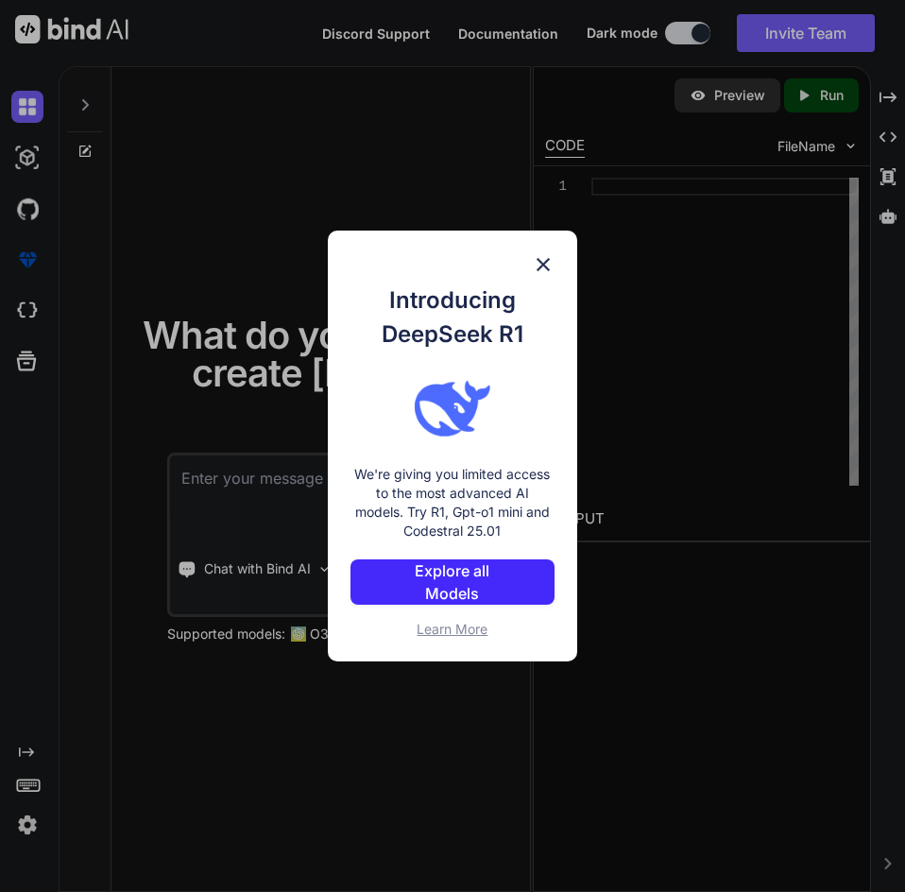
click at [440, 600] on button "Explore all Models" at bounding box center [451, 581] width 203 height 45
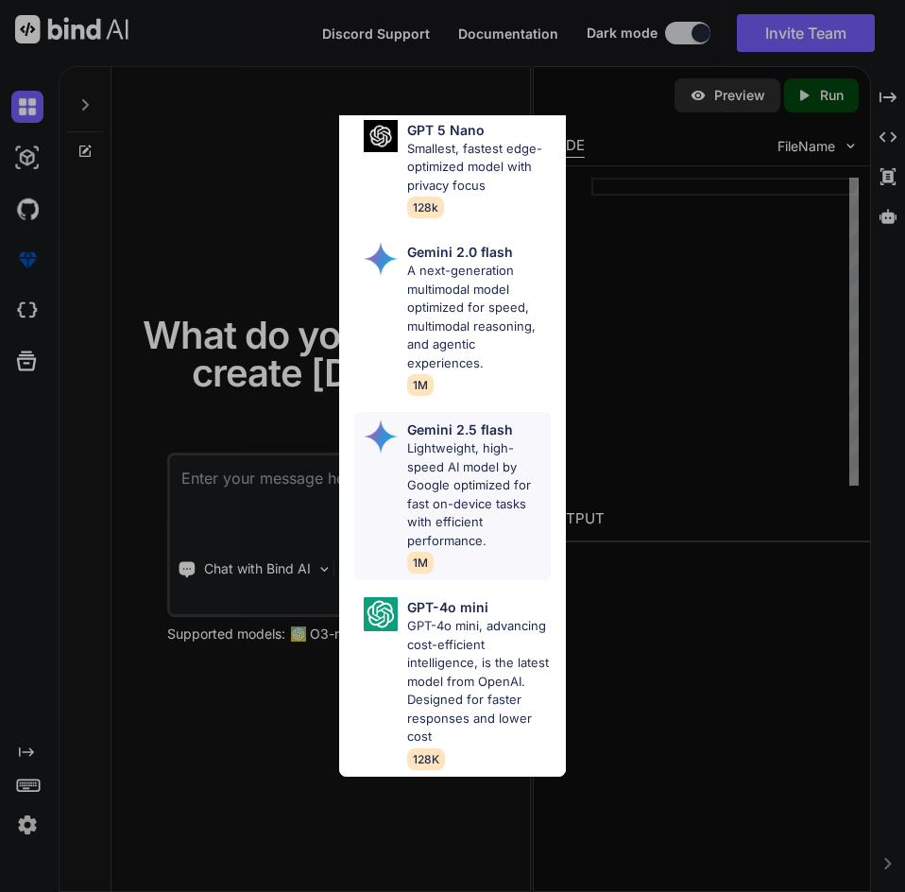
scroll to position [1822, 0]
click at [285, 583] on div "All GPT 5 Mini Smaller, fast variant balancing speed and capability for light t…" at bounding box center [452, 446] width 905 height 892
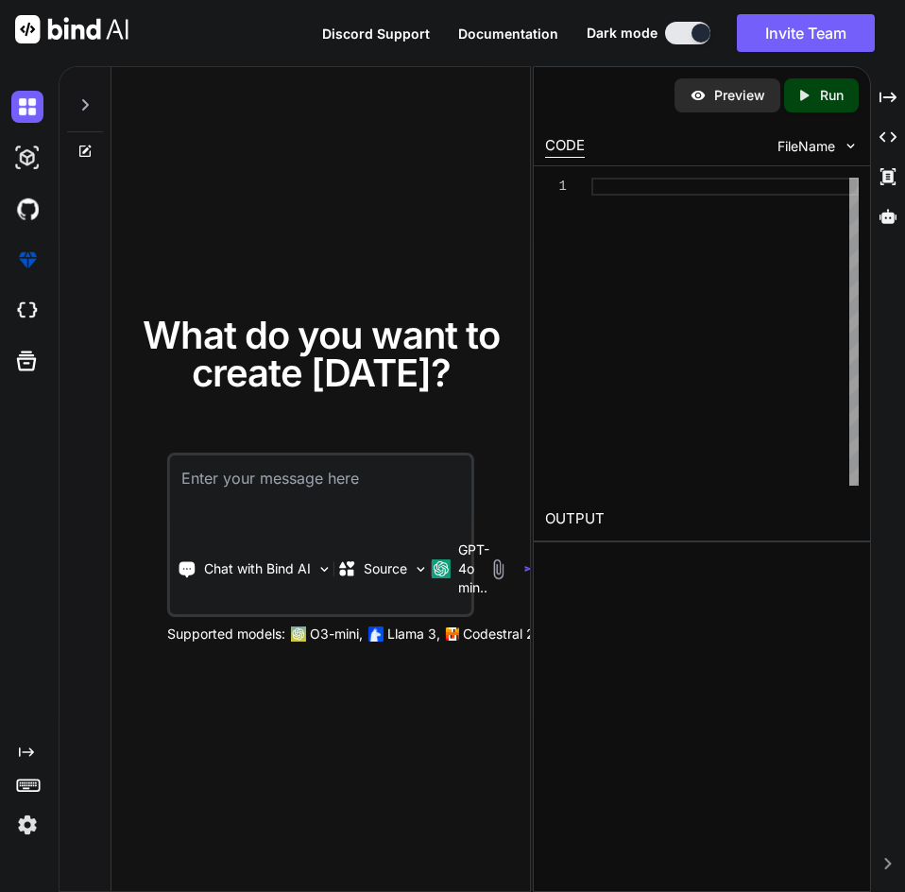
click at [241, 506] on textarea at bounding box center [320, 490] width 301 height 70
paste textarea "<!DOCTYPE html> <html lang="en"> <head> <meta charset="UTF-8"/> <title>FaZe Lea…"
type textarea "x"
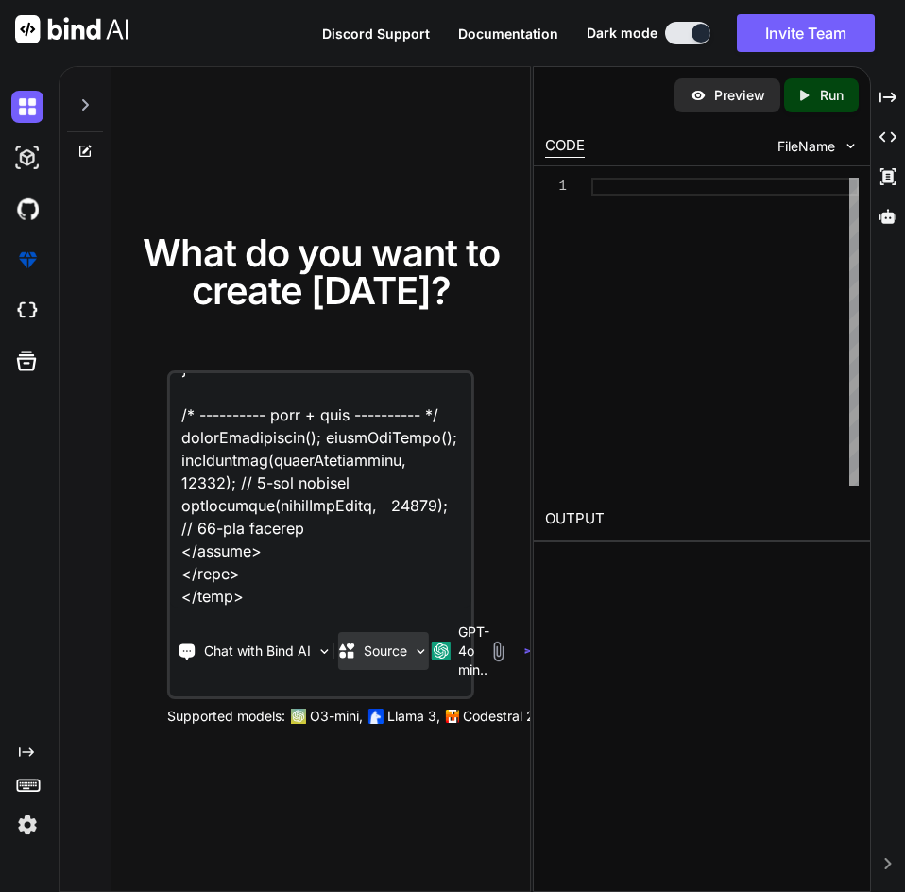
type textarea "<!DOCTYPE html> <html lang="en"> <head> <meta charset="UTF-8"/> <title>FaZe Lea…"
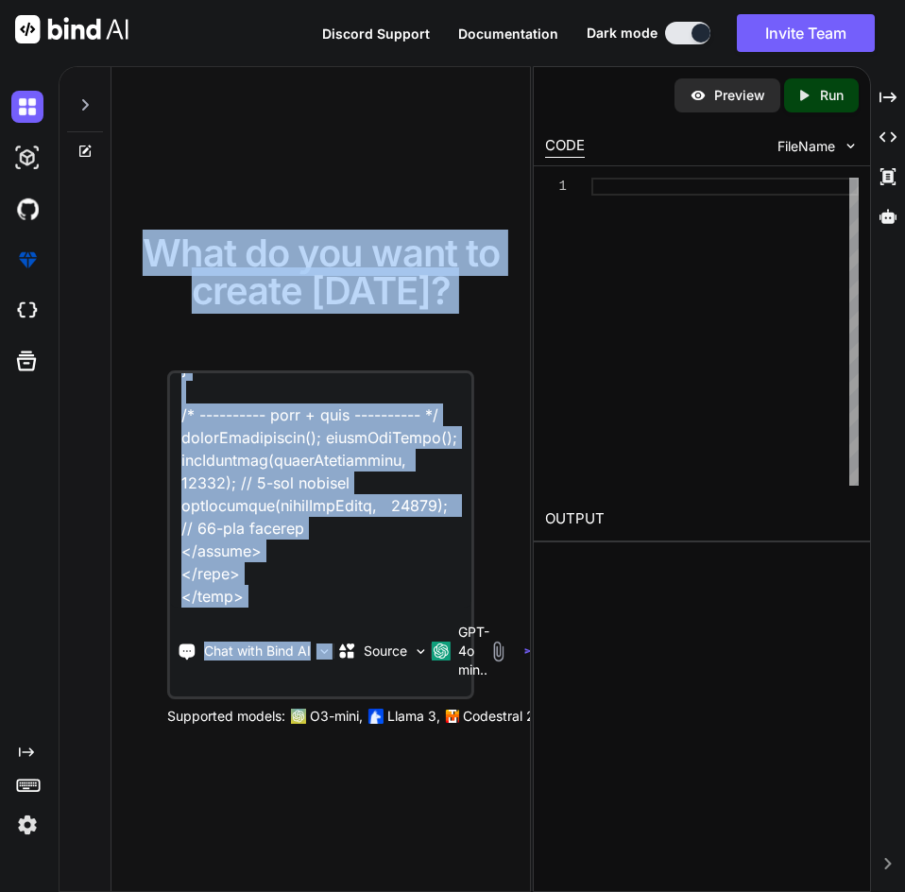
drag, startPoint x: 347, startPoint y: 632, endPoint x: 320, endPoint y: 132, distance: 500.4
click at [320, 132] on div "What do you want to create [DATE]? Chat with Bind AI Source GPT-4o min.. Suppor…" at bounding box center [320, 480] width 418 height 826
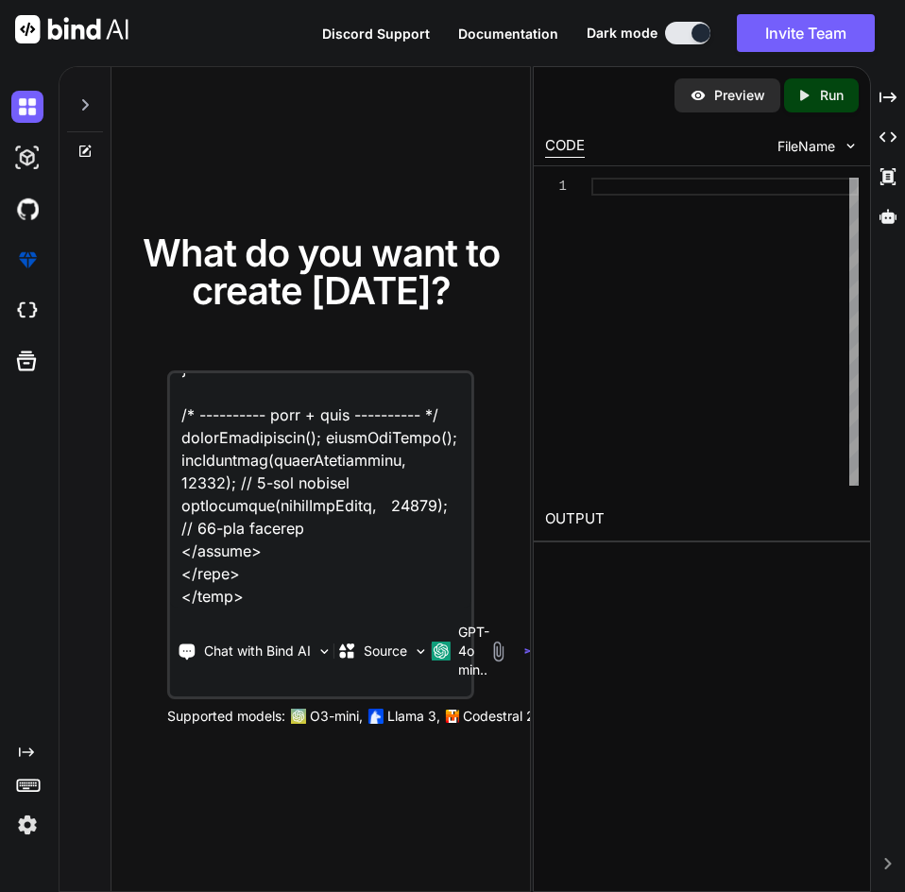
click at [684, 91] on div "Preview" at bounding box center [727, 95] width 106 height 34
click at [710, 99] on div "Preview" at bounding box center [727, 95] width 106 height 34
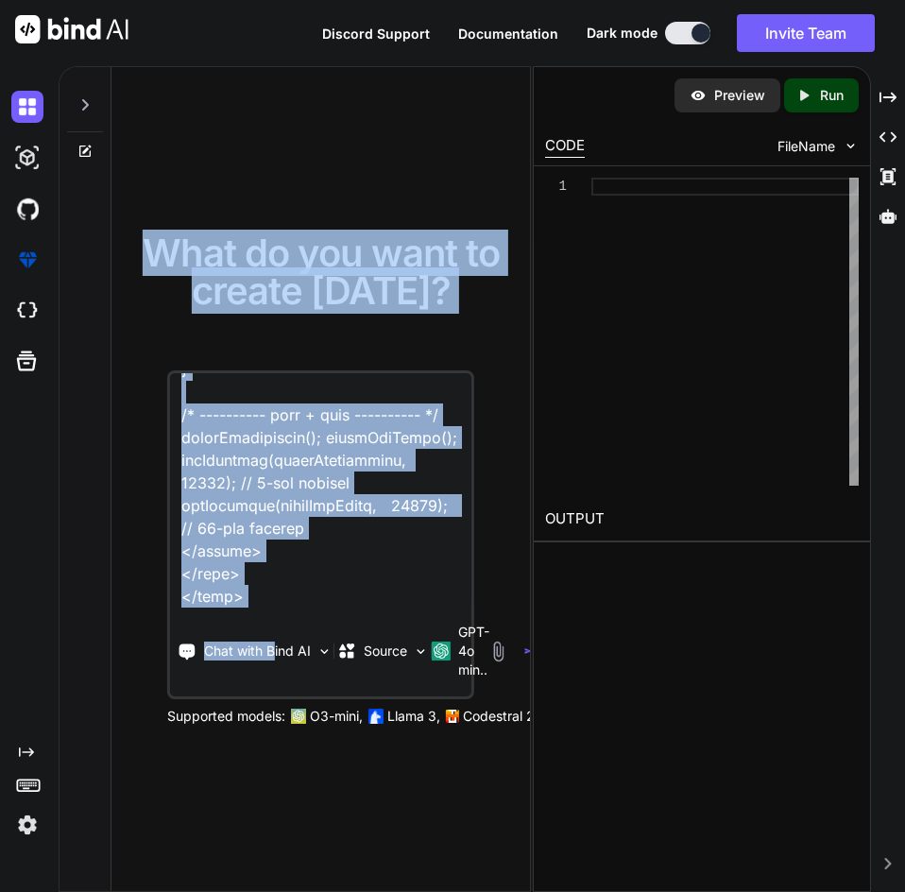
drag, startPoint x: 276, startPoint y: 614, endPoint x: 221, endPoint y: 155, distance: 462.3
click at [218, 144] on div "What do you want to create [DATE]? Chat with Bind AI Source GPT-4o min.. Suppor…" at bounding box center [320, 480] width 418 height 826
click at [233, 451] on textarea at bounding box center [320, 490] width 301 height 234
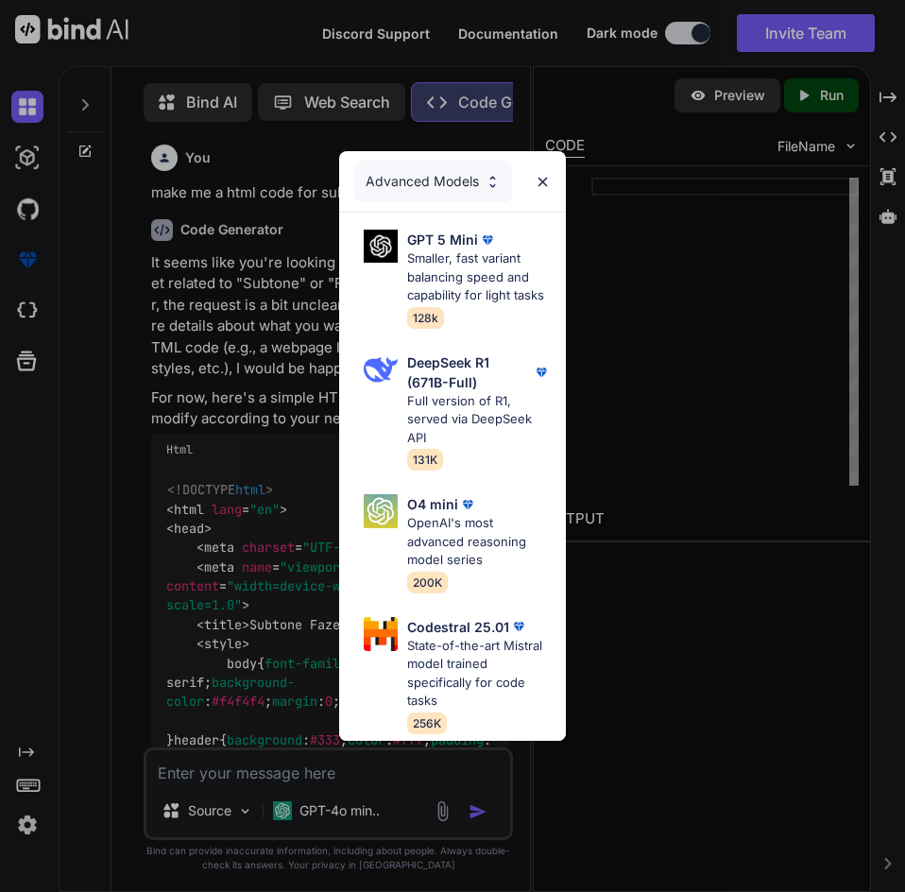
type textarea "x"
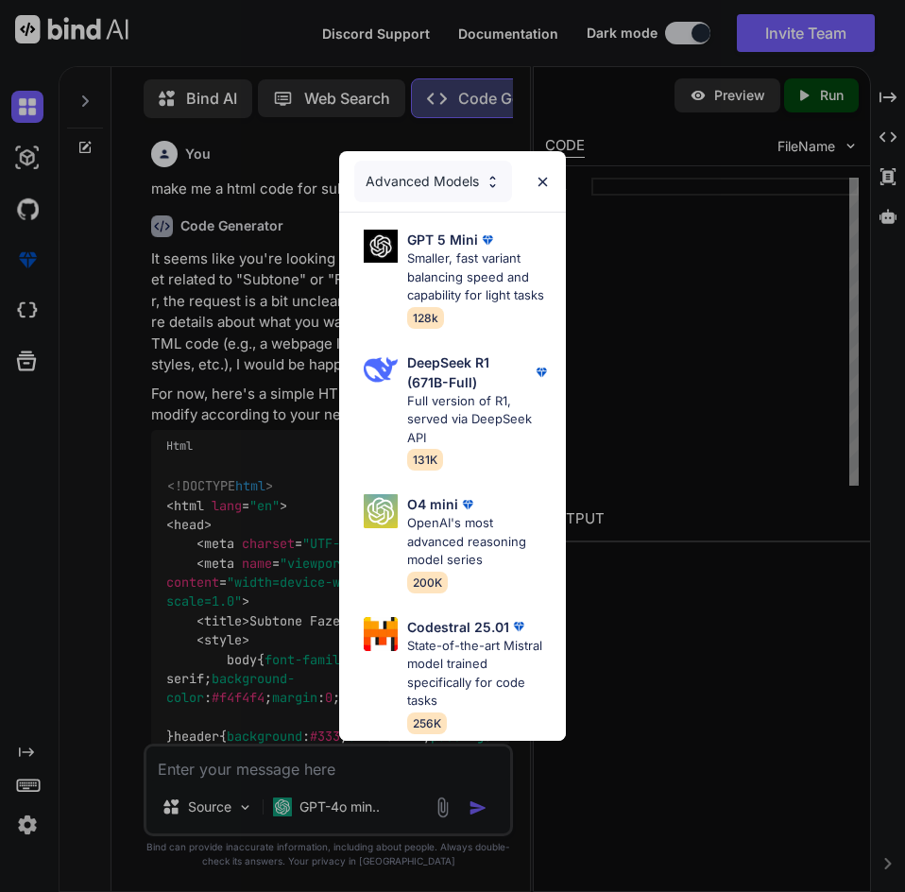
click at [293, 442] on div "Advanced Models GPT 5 Mini Smaller, fast variant balancing speed and capability…" at bounding box center [452, 446] width 905 height 892
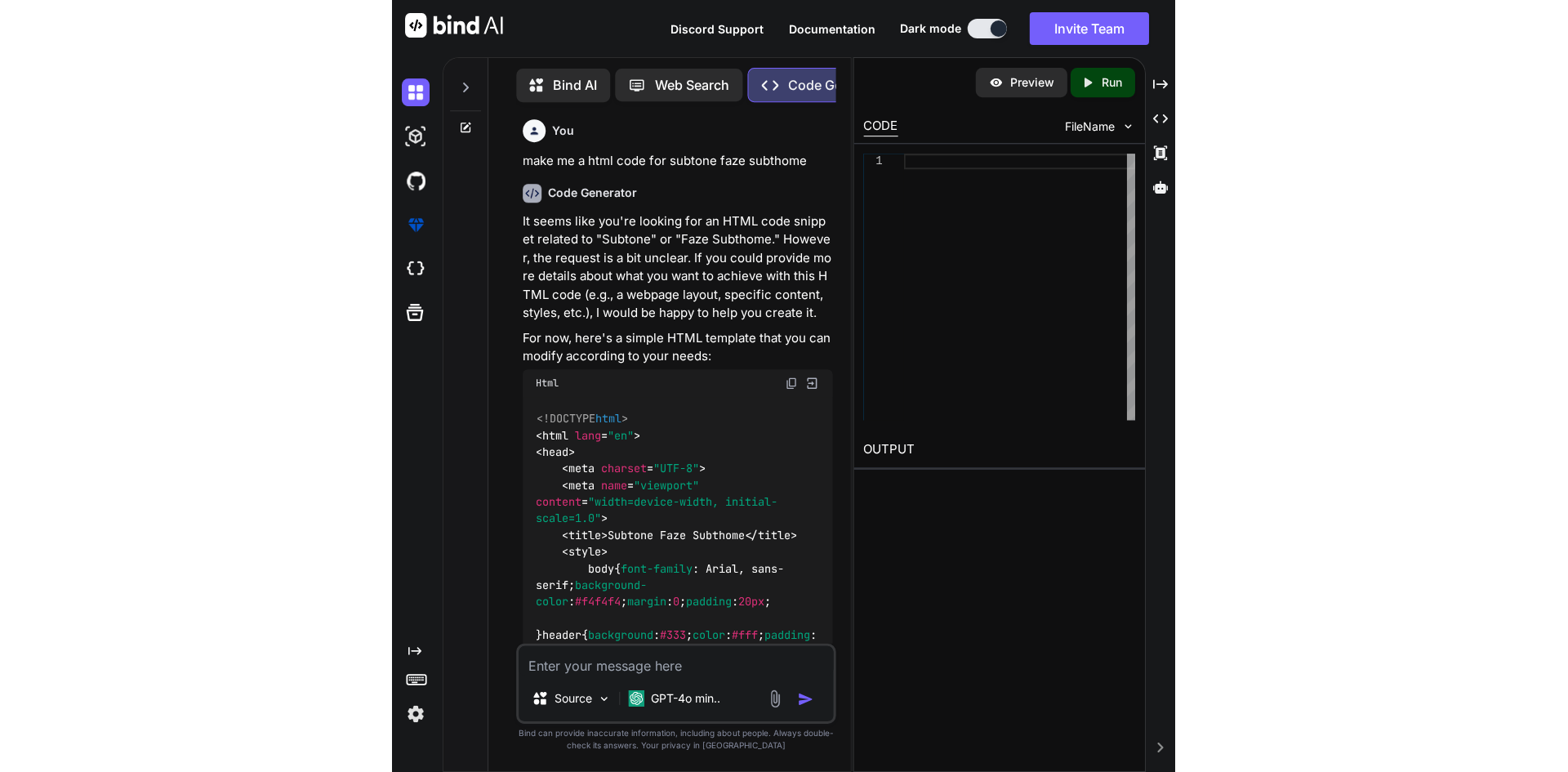
scroll to position [0, 0]
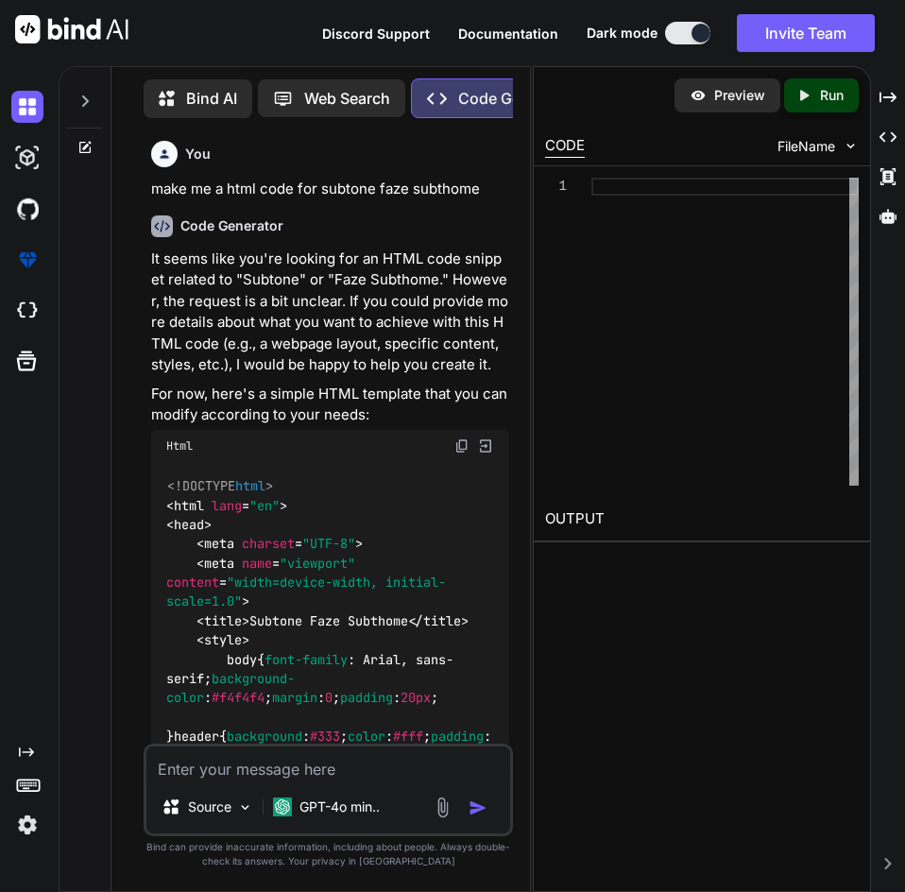
click at [478, 438] on img at bounding box center [485, 445] width 17 height 17
type textarea "<footer> <p>&copy; 2023 Subtone Faze Subthome. All rights reserved.</p> </foote…"
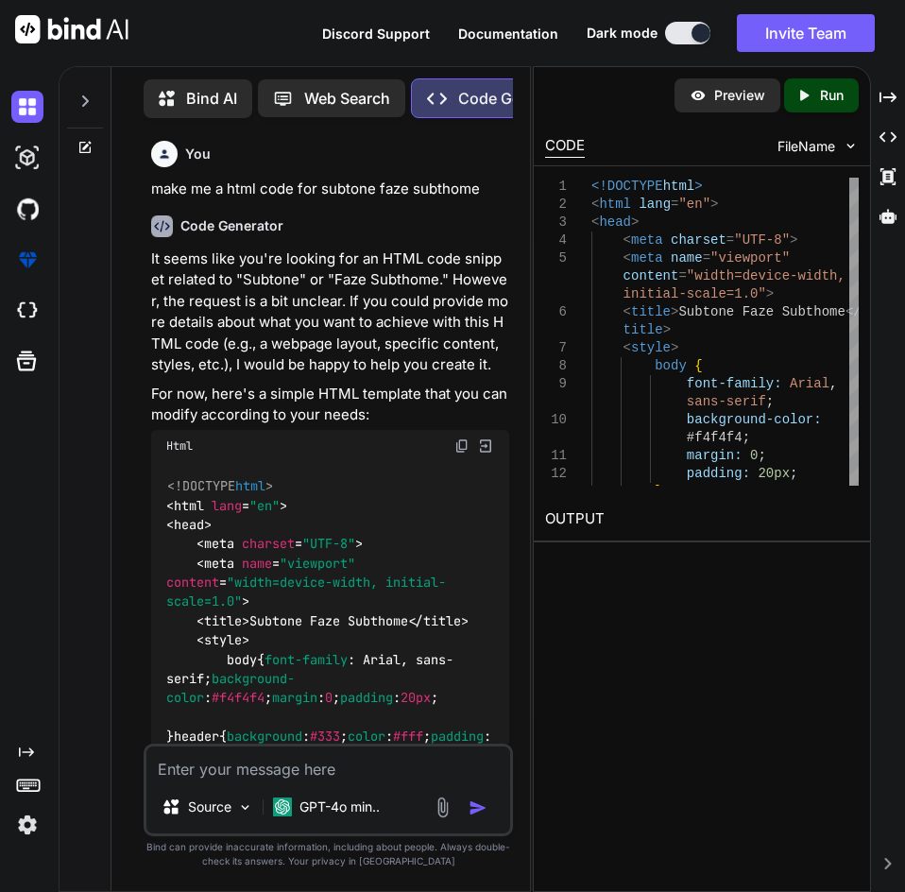
click at [808, 94] on icon "Created with Pixso." at bounding box center [803, 95] width 17 height 17
click at [749, 105] on div "Preview" at bounding box center [727, 95] width 106 height 34
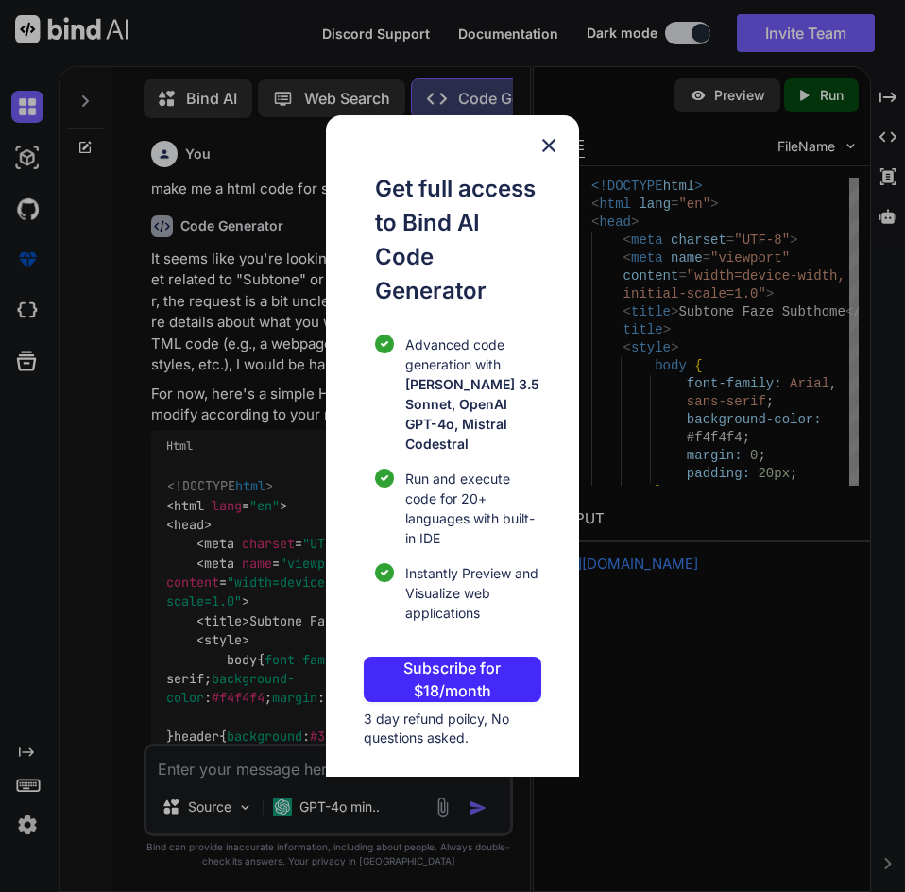
click at [674, 659] on div "Get full access to Bind AI Code Generator Advanced code generation with [PERSON…" at bounding box center [452, 446] width 905 height 892
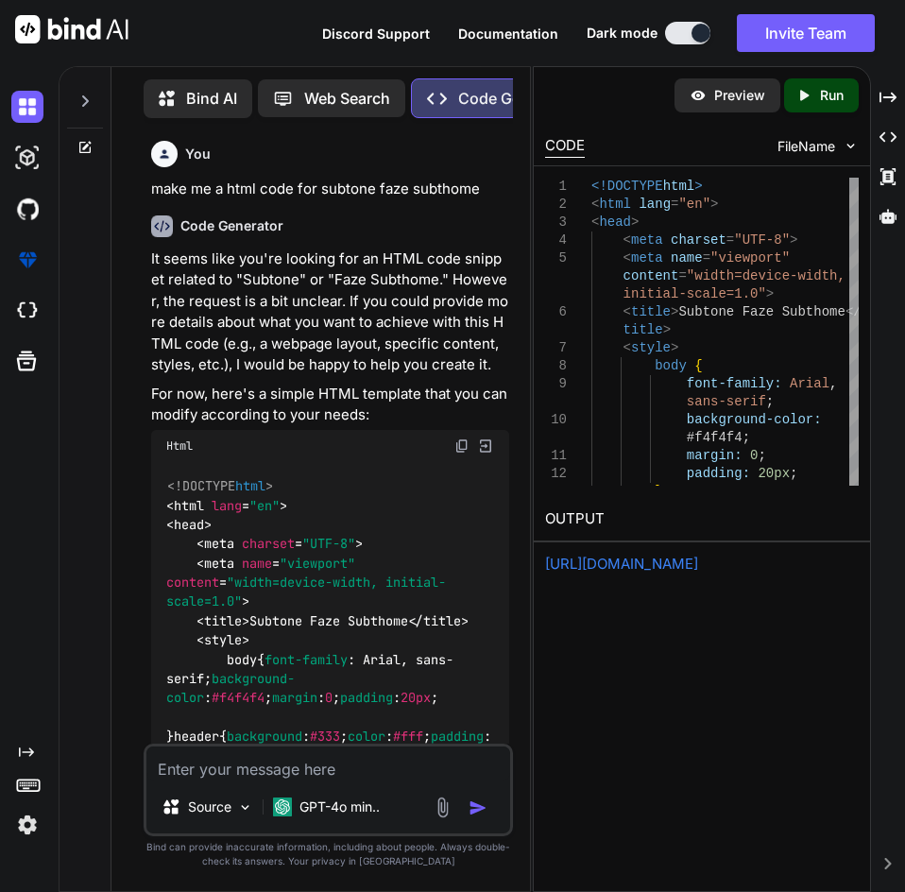
type textarea "x"
type textarea "</main> <footer> <p>&copy; 2023 Subtone Faze Subthome. All rights reserved.</p>…"
